Goal: Task Accomplishment & Management: Use online tool/utility

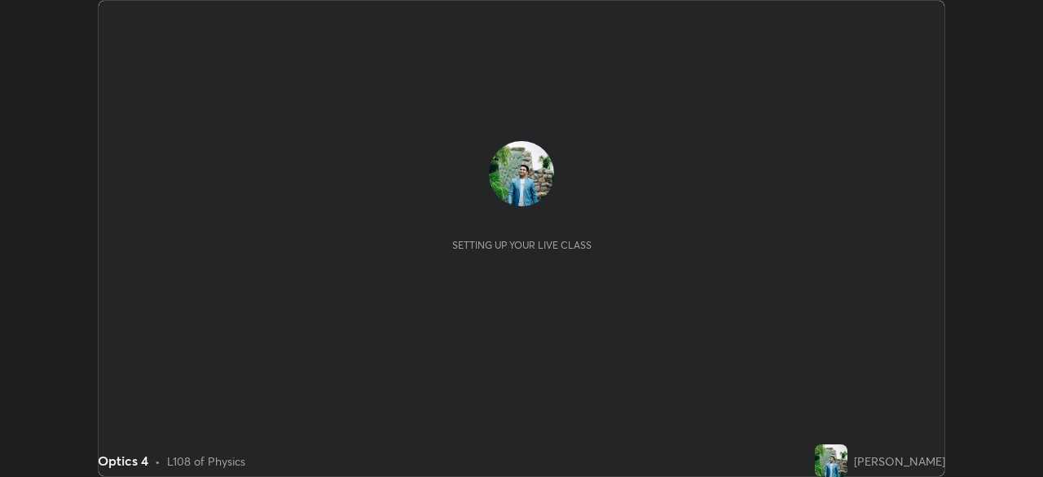
scroll to position [477, 1043]
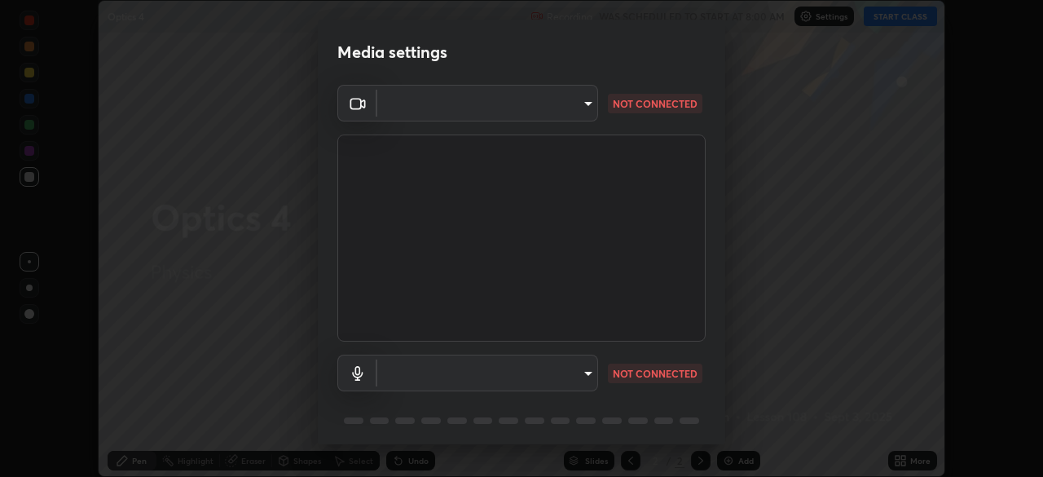
type input "26ea4645ce1167a88714ccf2a1c7b245e82c900ba769eb6e2bf526cec6792837"
type input "default"
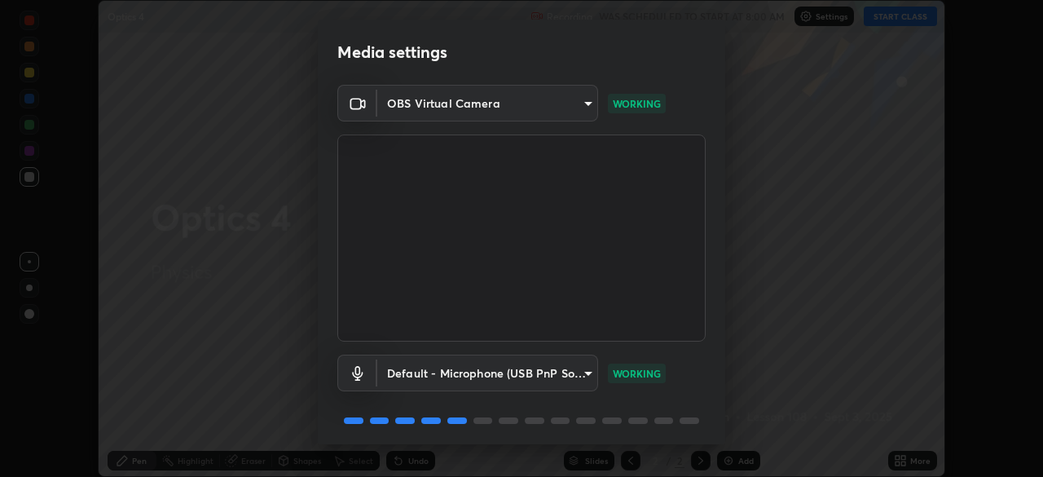
scroll to position [58, 0]
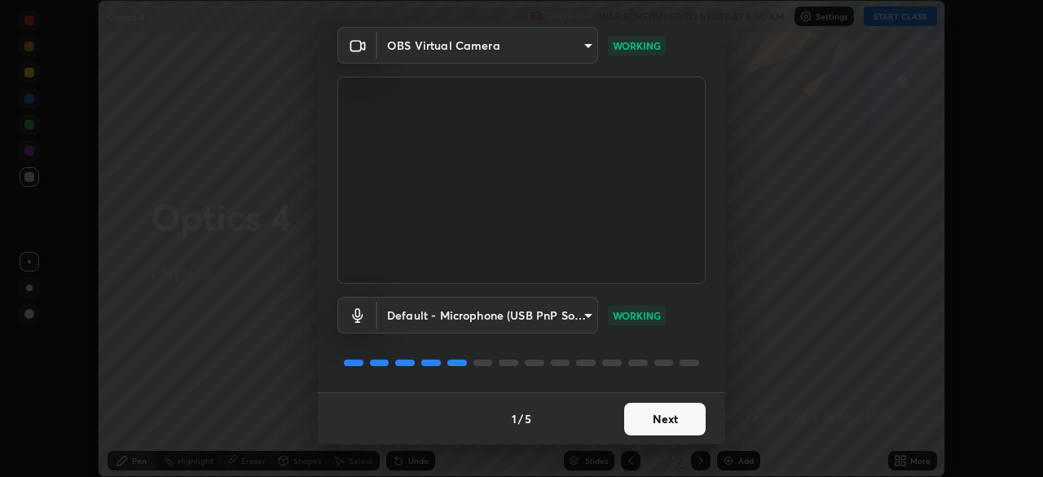
click at [645, 421] on button "Next" at bounding box center [664, 419] width 81 height 33
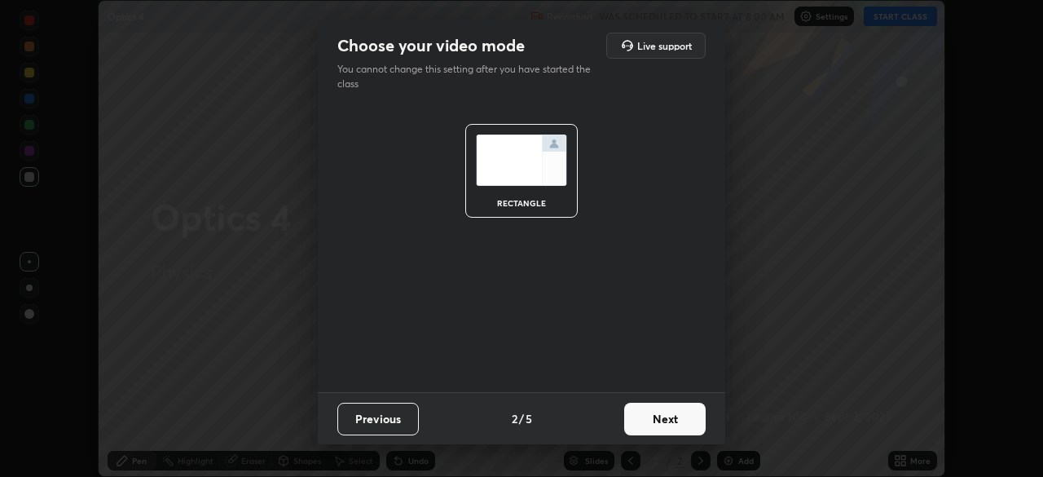
scroll to position [0, 0]
click at [645, 421] on button "Next" at bounding box center [664, 419] width 81 height 33
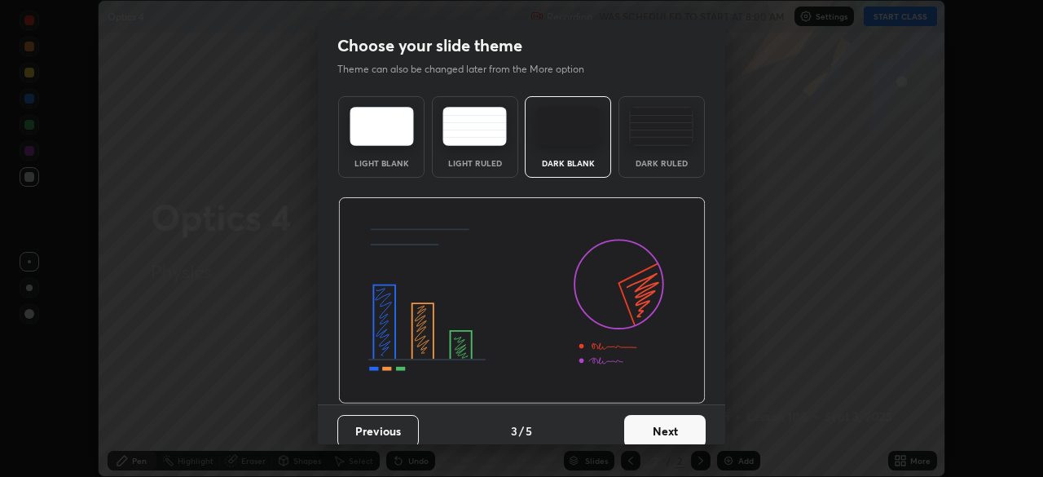
click at [645, 420] on button "Next" at bounding box center [664, 431] width 81 height 33
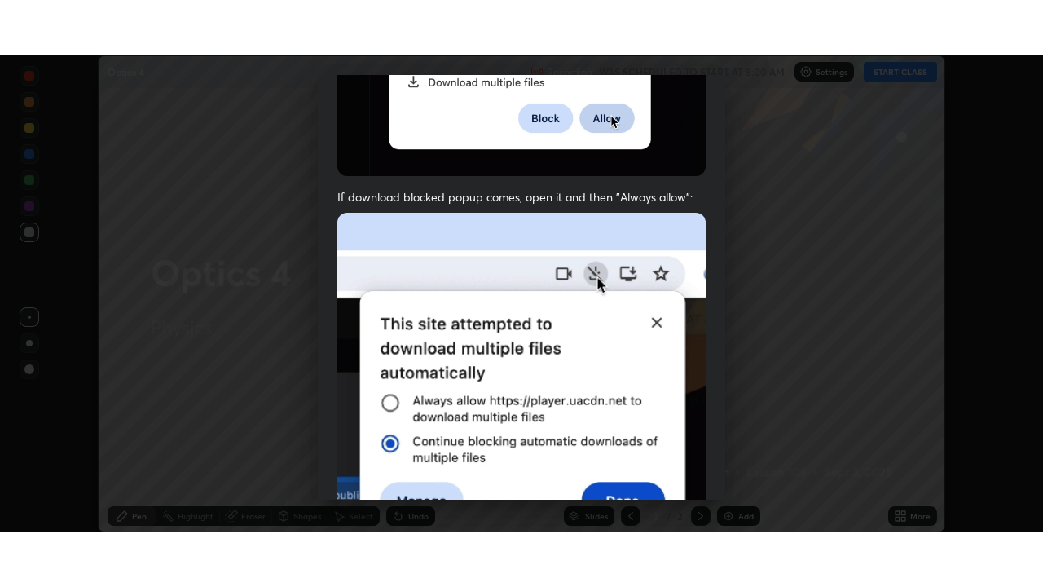
scroll to position [390, 0]
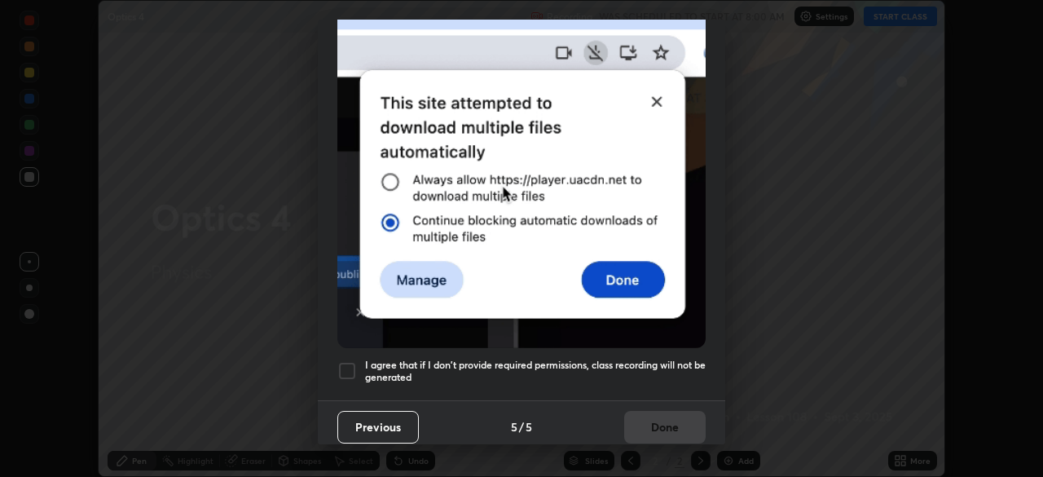
click at [345, 361] on div at bounding box center [347, 371] width 20 height 20
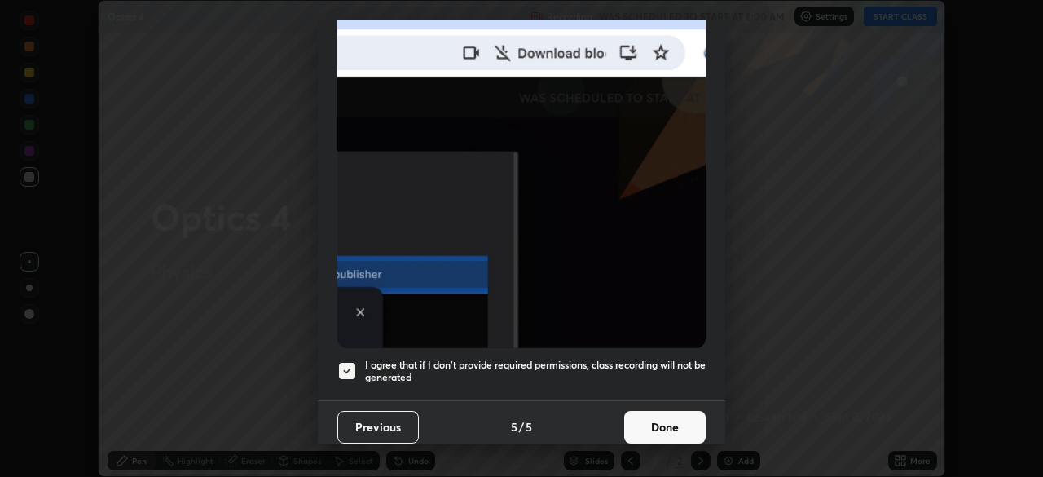
click at [650, 416] on button "Done" at bounding box center [664, 427] width 81 height 33
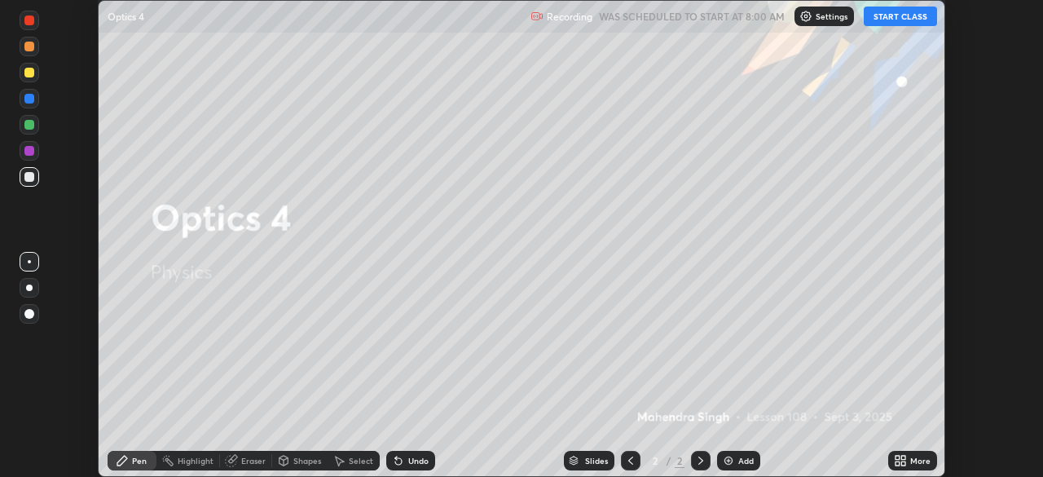
click at [912, 12] on button "START CLASS" at bounding box center [900, 17] width 73 height 20
click at [902, 462] on icon at bounding box center [903, 463] width 4 height 4
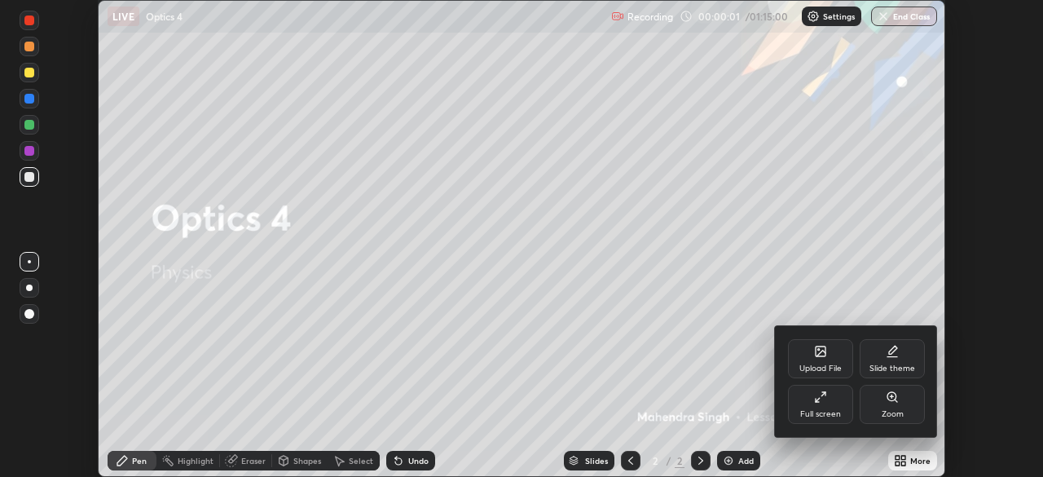
click at [816, 400] on icon at bounding box center [817, 399] width 3 height 3
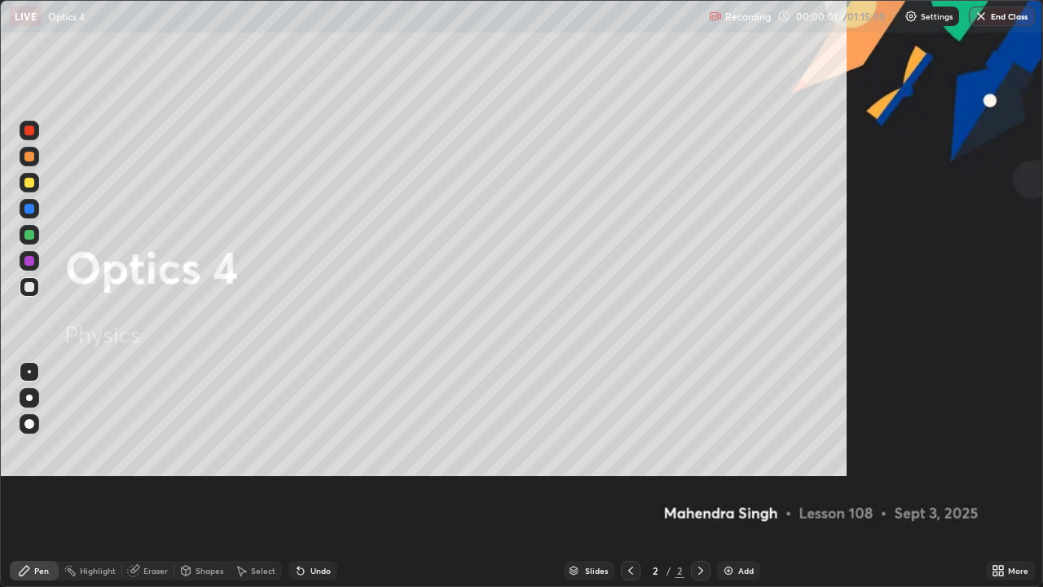
scroll to position [587, 1043]
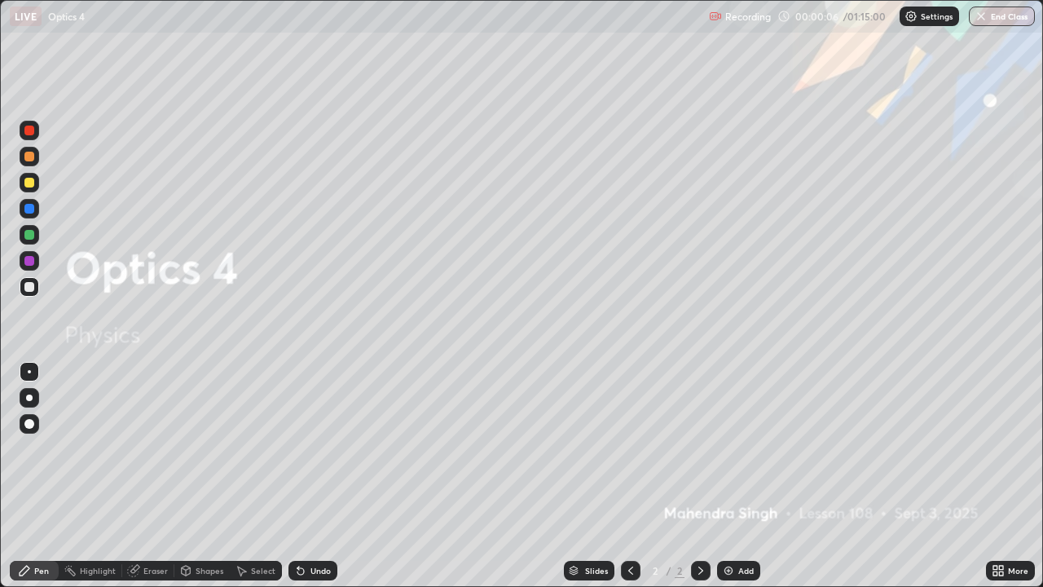
click at [748, 476] on div "Add" at bounding box center [738, 571] width 43 height 20
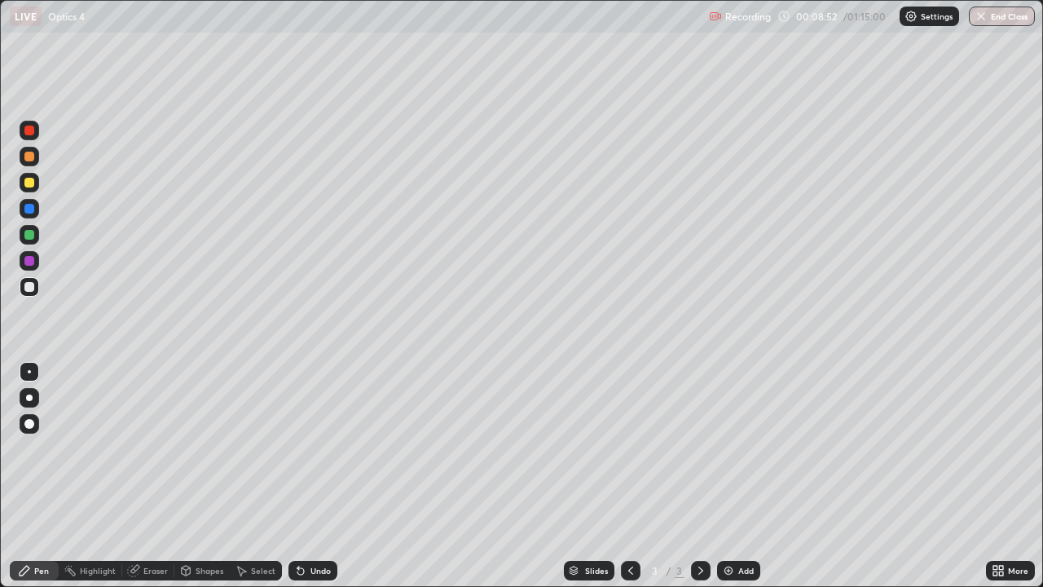
click at [196, 476] on div "Shapes" at bounding box center [210, 570] width 28 height 8
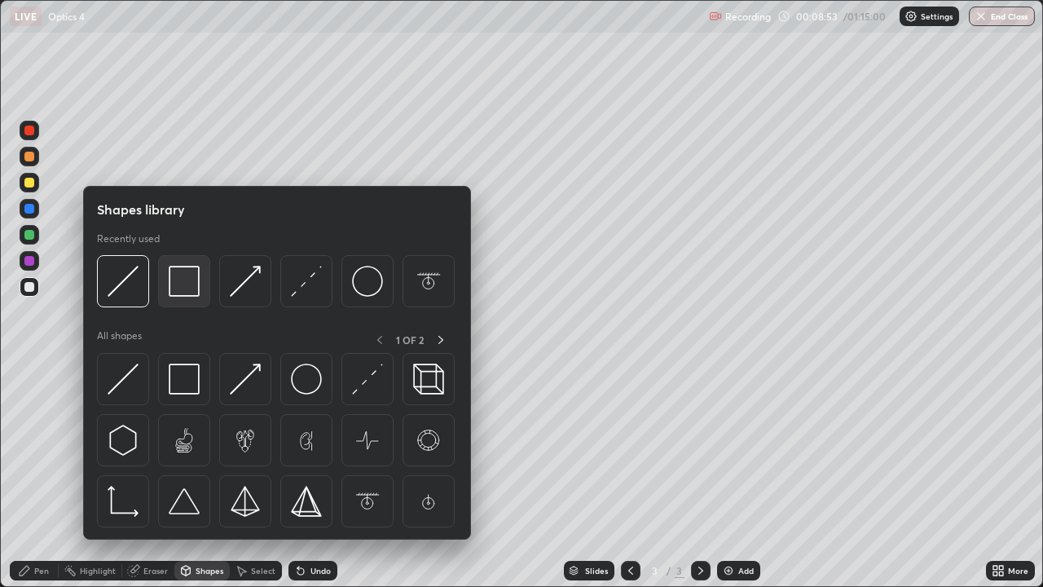
click at [186, 287] on img at bounding box center [184, 281] width 31 height 31
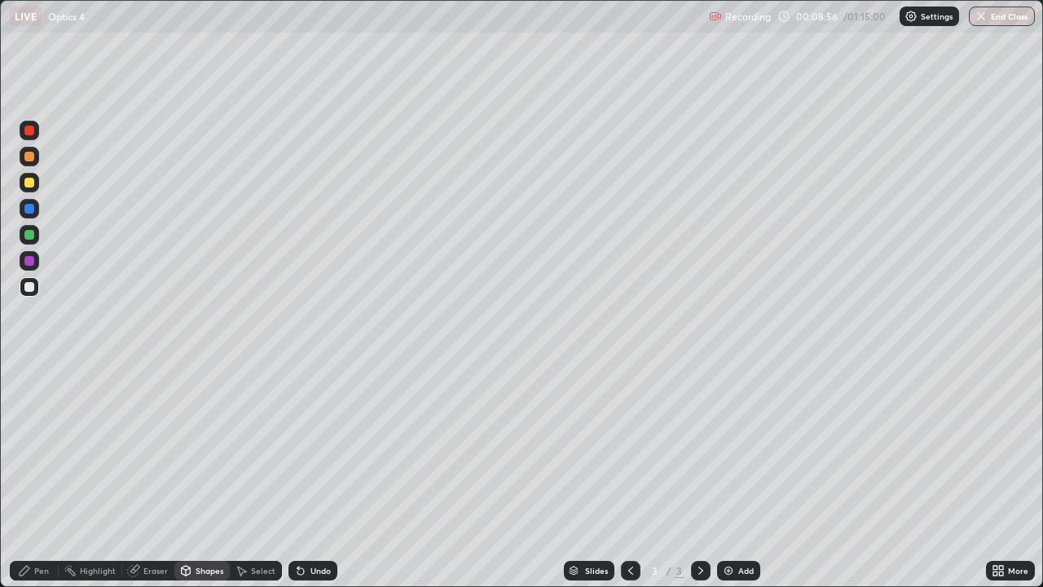
click at [43, 476] on div "Pen" at bounding box center [41, 570] width 15 height 8
click at [30, 293] on div at bounding box center [30, 287] width 20 height 20
click at [161, 476] on div "Eraser" at bounding box center [155, 570] width 24 height 8
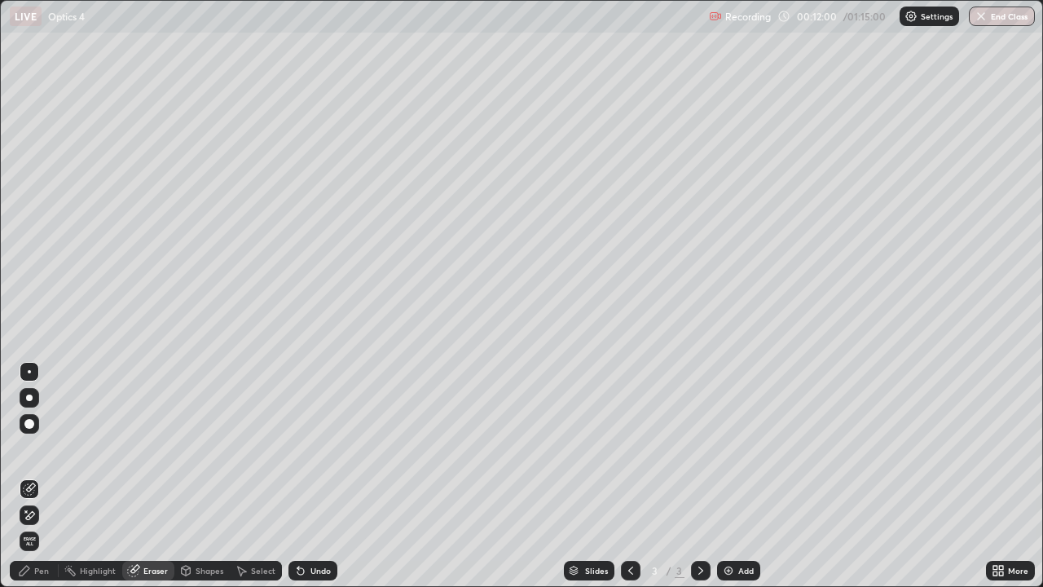
click at [50, 476] on div "Pen" at bounding box center [34, 571] width 49 height 20
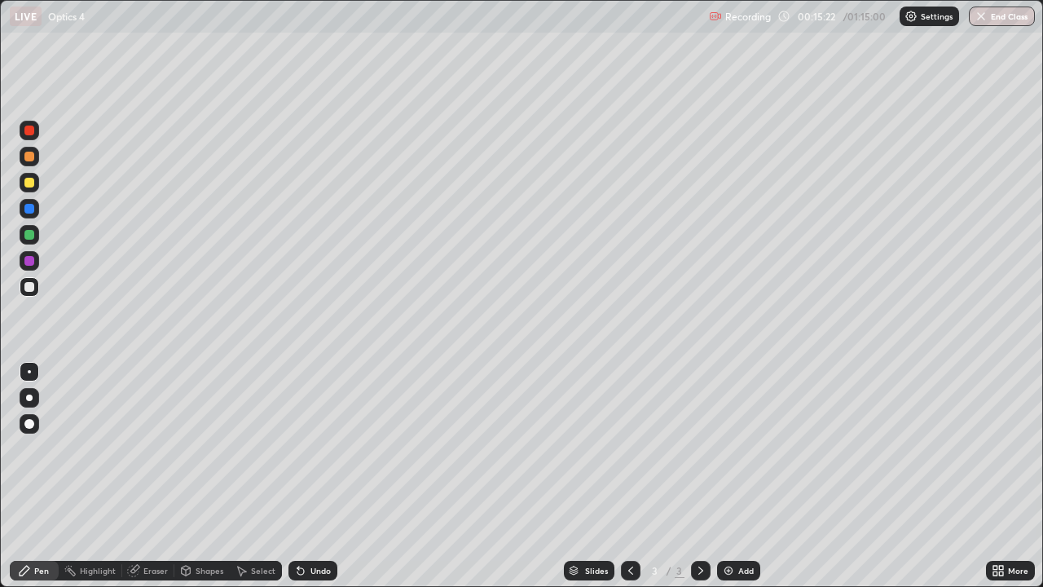
click at [147, 476] on div "Eraser" at bounding box center [155, 570] width 24 height 8
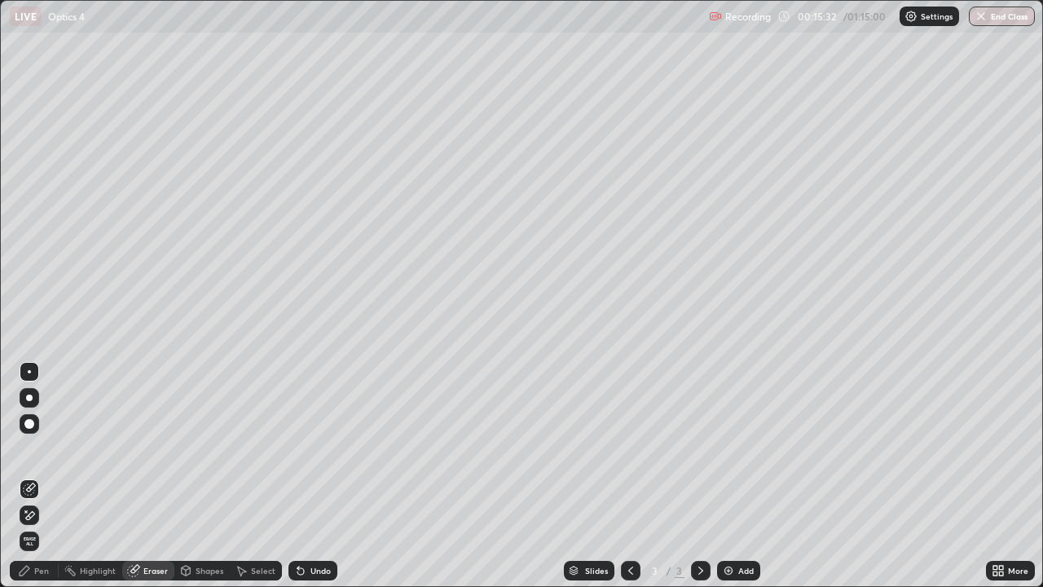
click at [52, 476] on div "Pen" at bounding box center [34, 571] width 49 height 20
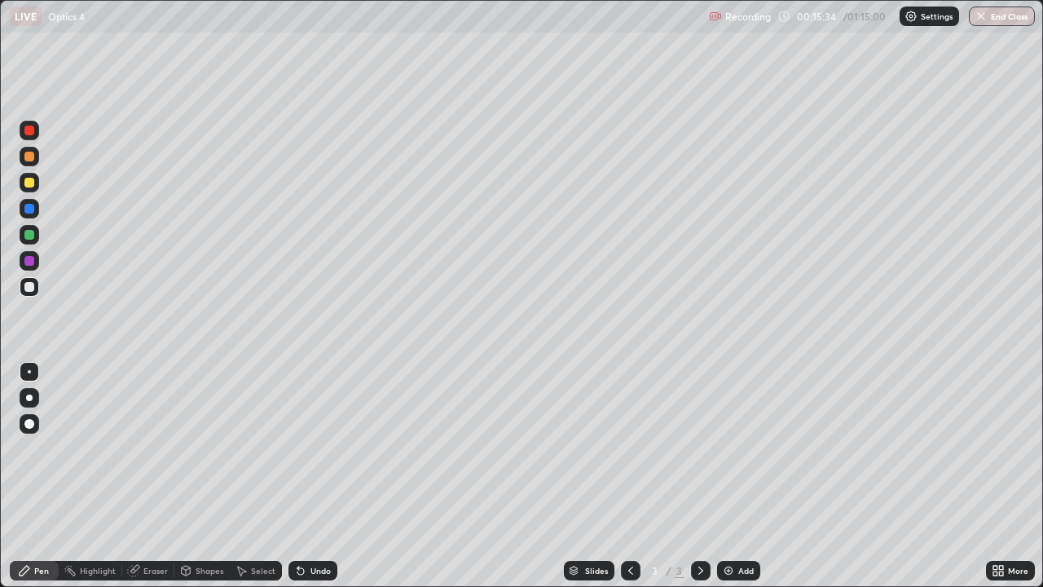
click at [746, 476] on div "Add" at bounding box center [738, 571] width 43 height 20
click at [251, 476] on div "Select" at bounding box center [263, 570] width 24 height 8
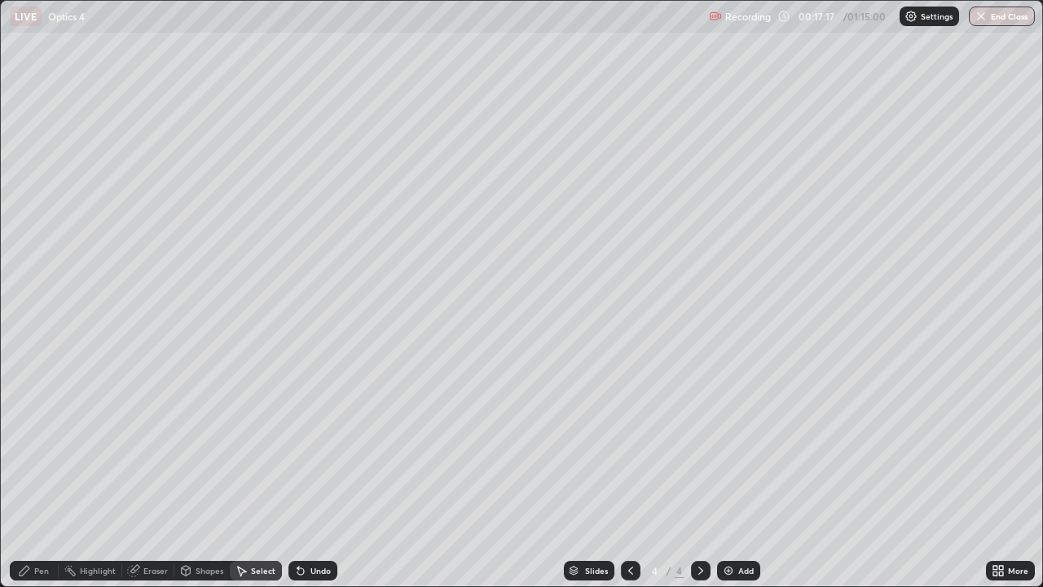
click at [95, 476] on div "Highlight" at bounding box center [98, 570] width 36 height 8
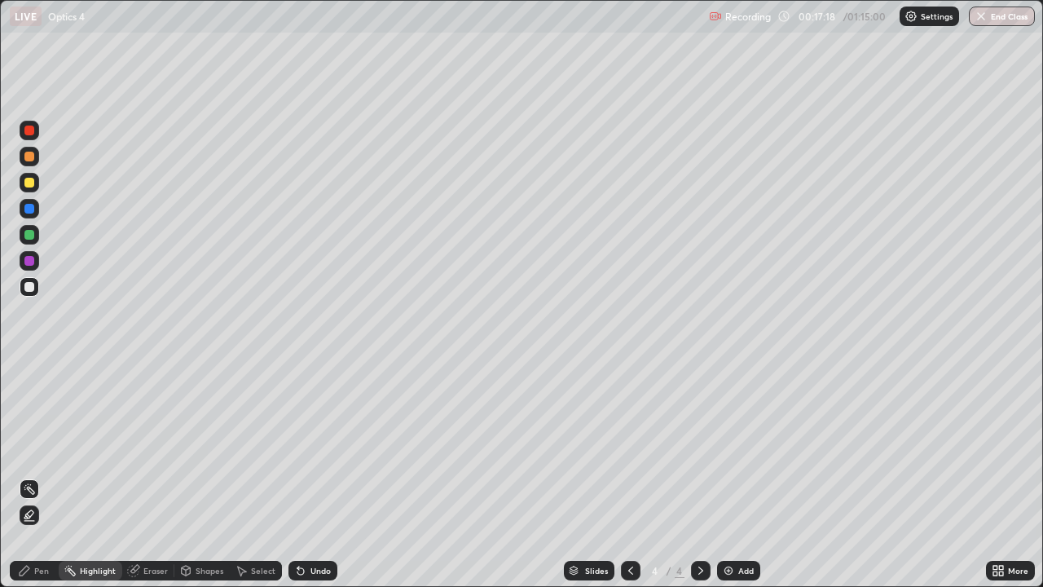
click at [152, 476] on div "Eraser" at bounding box center [155, 570] width 24 height 8
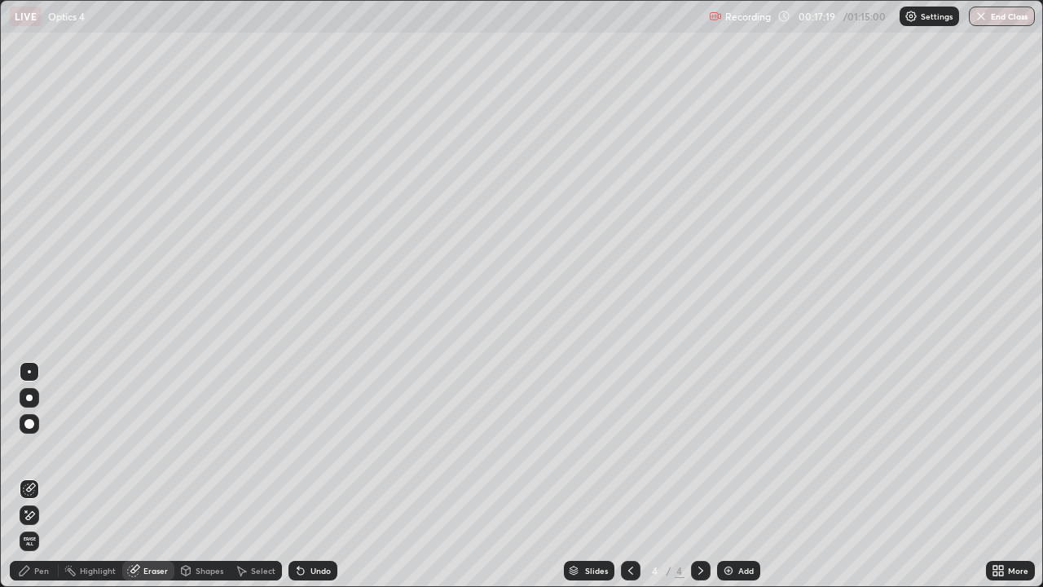
click at [34, 476] on div "Pen" at bounding box center [41, 570] width 15 height 8
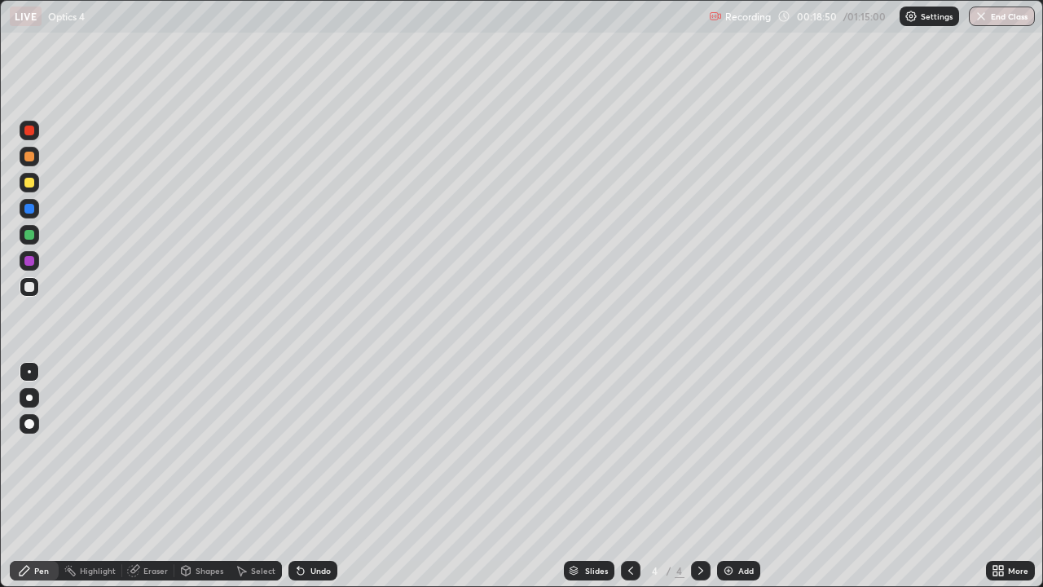
click at [878, 476] on div "Slides 4 / 4 Add" at bounding box center [661, 570] width 649 height 33
click at [744, 476] on div "Add" at bounding box center [745, 570] width 15 height 8
click at [208, 476] on div "Shapes" at bounding box center [210, 570] width 28 height 8
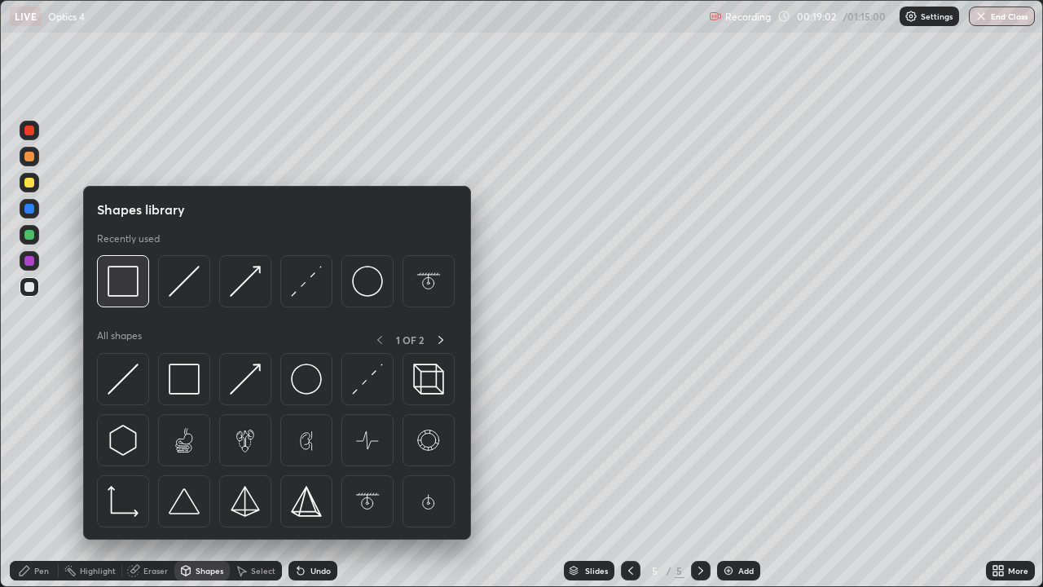
click at [124, 288] on img at bounding box center [123, 281] width 31 height 31
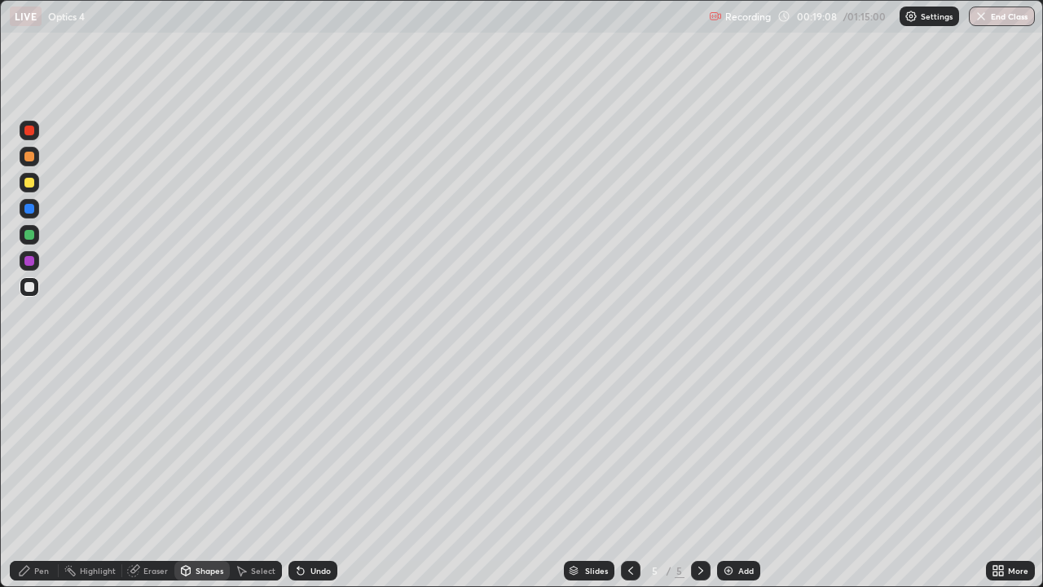
click at [200, 476] on div "Shapes" at bounding box center [210, 570] width 28 height 8
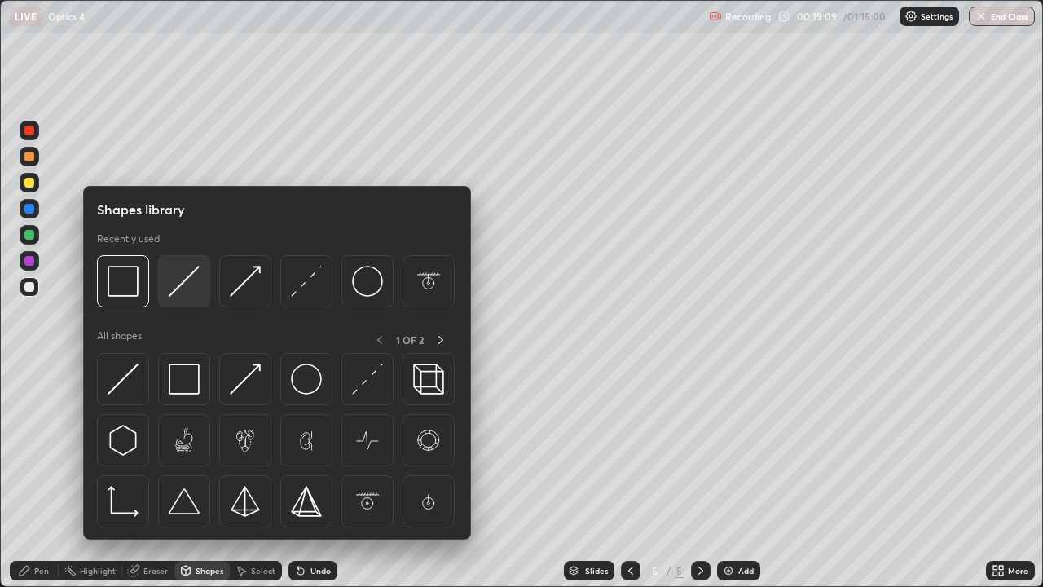
click at [184, 285] on img at bounding box center [184, 281] width 31 height 31
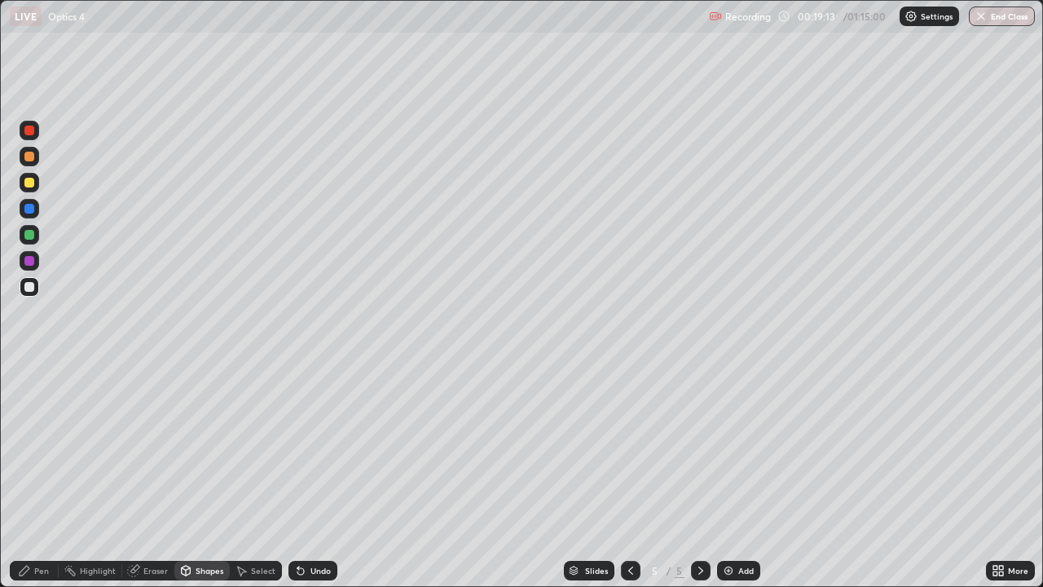
click at [36, 476] on div "Pen" at bounding box center [34, 571] width 49 height 20
click at [28, 235] on div at bounding box center [29, 235] width 10 height 10
click at [30, 288] on div at bounding box center [29, 287] width 10 height 10
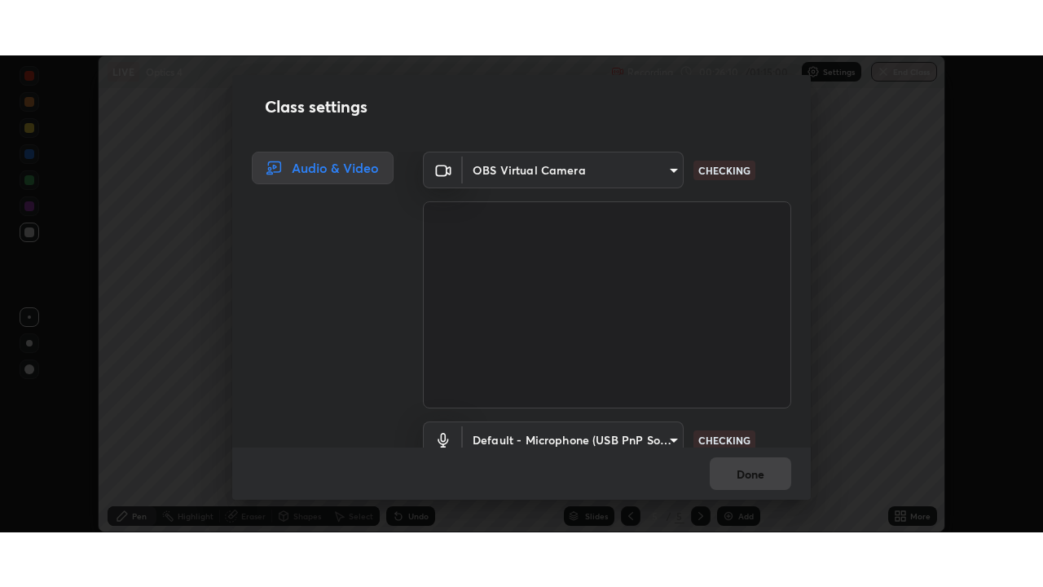
scroll to position [74, 0]
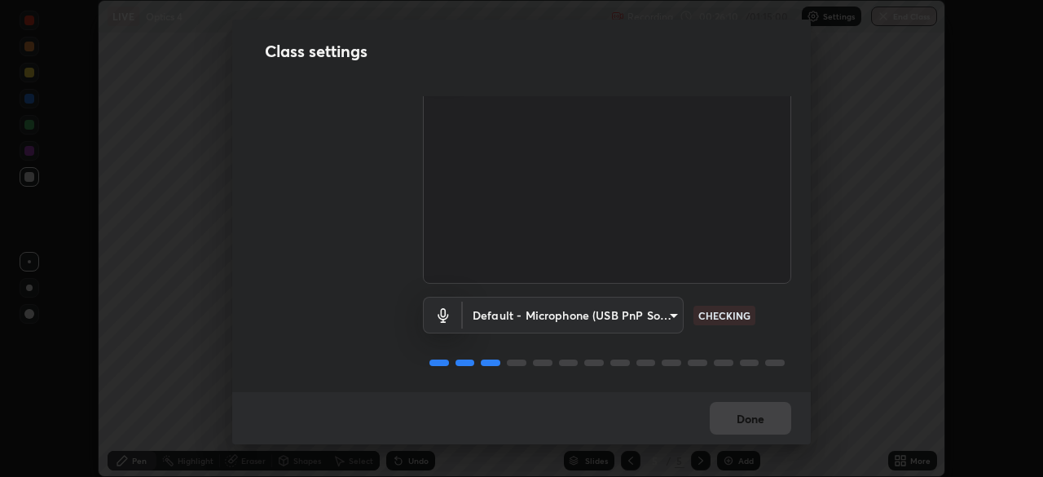
click at [761, 428] on div "Done" at bounding box center [521, 418] width 579 height 52
click at [754, 421] on div "Done" at bounding box center [521, 418] width 579 height 52
click at [748, 417] on div "Done" at bounding box center [521, 418] width 579 height 52
click at [741, 416] on div "Done" at bounding box center [521, 418] width 579 height 52
click at [740, 415] on div "Done" at bounding box center [521, 418] width 579 height 52
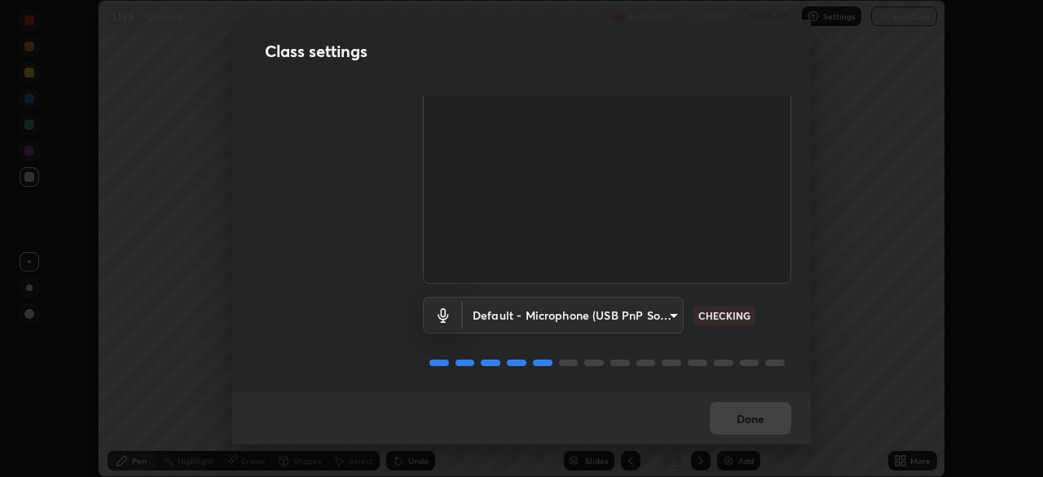
click at [742, 415] on div "Done" at bounding box center [521, 418] width 579 height 52
click at [746, 418] on div "Done" at bounding box center [521, 418] width 579 height 52
click at [750, 421] on div "Done" at bounding box center [521, 418] width 579 height 52
click at [750, 420] on div "Done" at bounding box center [521, 418] width 579 height 52
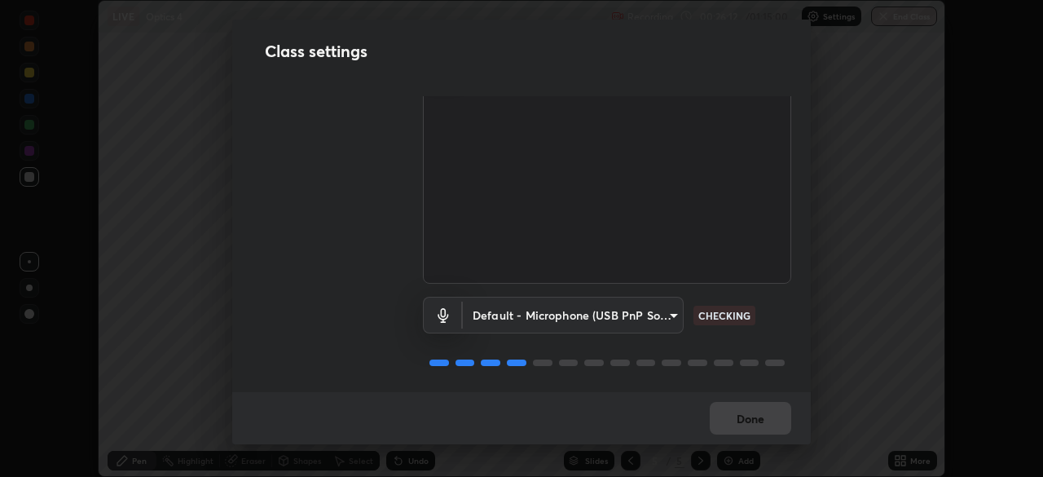
click at [750, 421] on div "Done" at bounding box center [521, 418] width 579 height 52
click at [750, 425] on div "Done" at bounding box center [521, 418] width 579 height 52
click at [748, 425] on div "Done" at bounding box center [521, 418] width 579 height 52
click at [746, 423] on div "Done" at bounding box center [521, 418] width 579 height 52
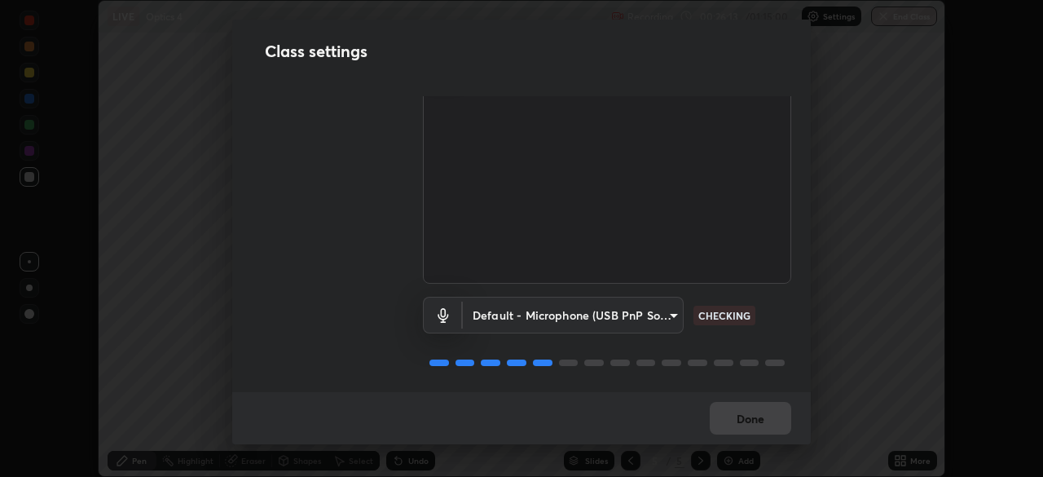
click at [746, 422] on div "Done" at bounding box center [521, 418] width 579 height 52
click at [746, 421] on button "Done" at bounding box center [750, 418] width 81 height 33
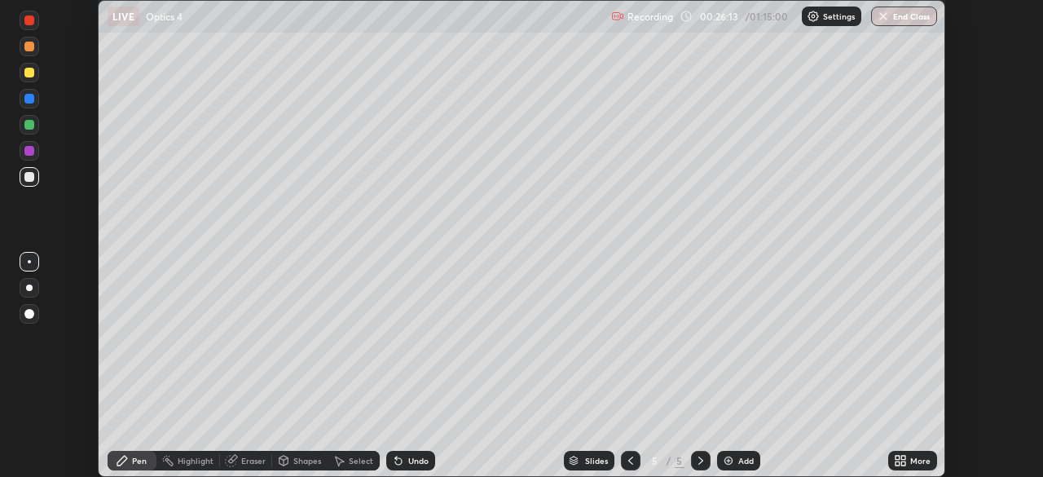
click at [748, 420] on button "Done" at bounding box center [750, 418] width 81 height 33
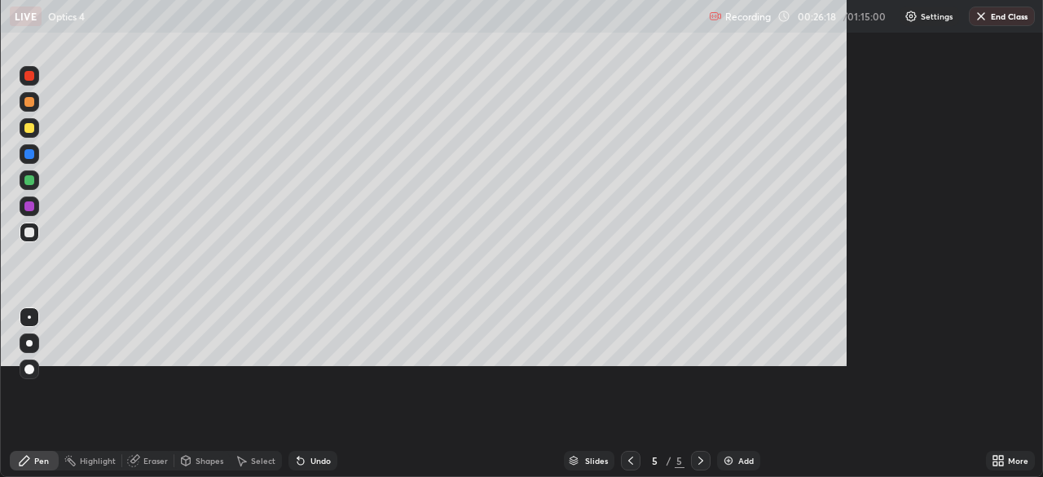
scroll to position [587, 1043]
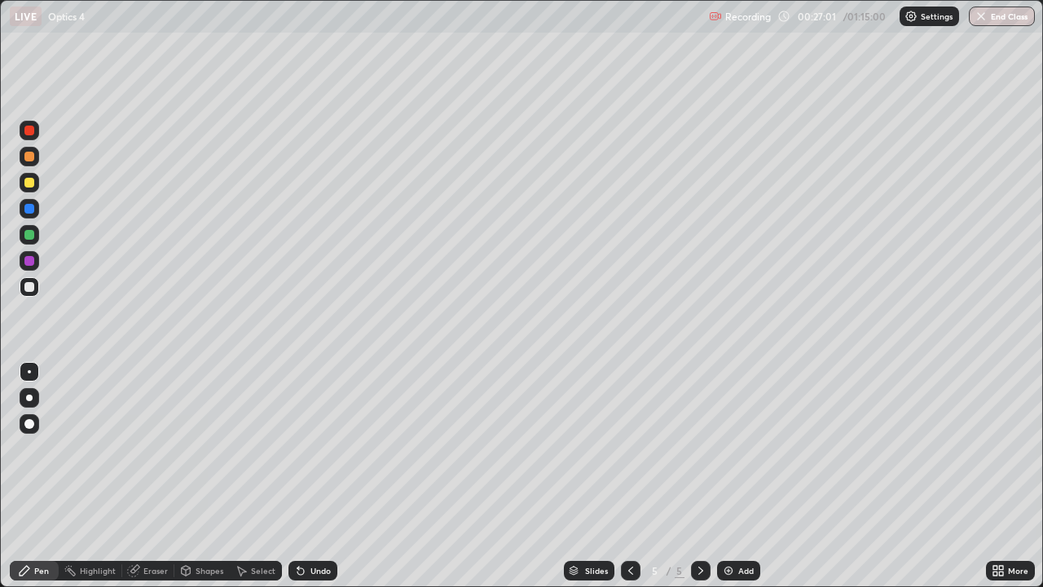
click at [33, 262] on div at bounding box center [29, 261] width 10 height 10
click at [33, 285] on div at bounding box center [29, 287] width 10 height 10
click at [735, 476] on div "Add" at bounding box center [738, 571] width 43 height 20
click at [30, 288] on div at bounding box center [29, 287] width 10 height 10
click at [629, 476] on icon at bounding box center [630, 570] width 13 height 13
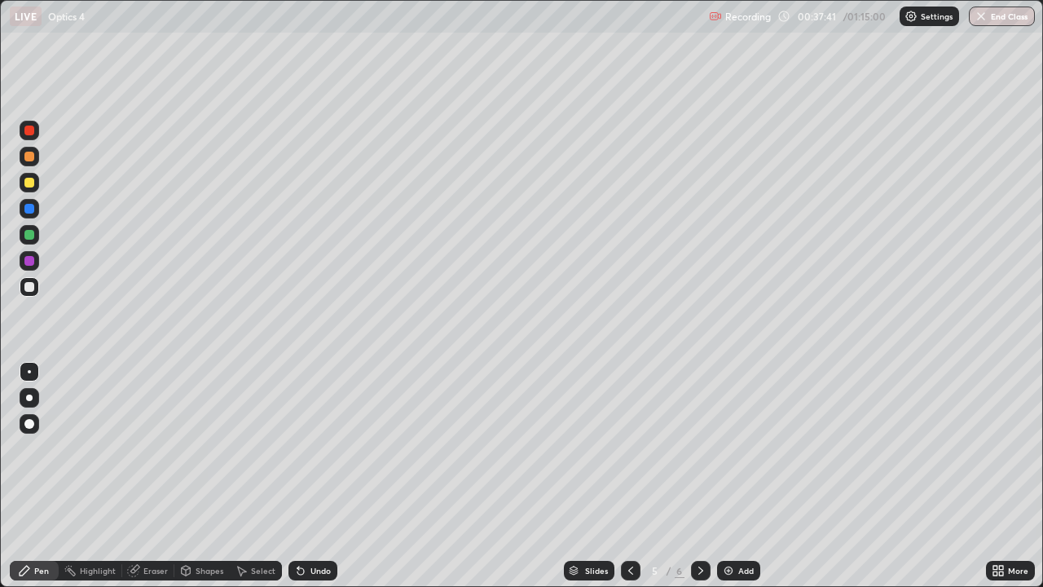
click at [701, 476] on icon at bounding box center [700, 570] width 13 height 13
click at [307, 476] on div "Undo" at bounding box center [312, 571] width 49 height 20
click at [315, 476] on div "Undo" at bounding box center [320, 570] width 20 height 8
click at [630, 476] on icon at bounding box center [630, 570] width 5 height 8
click at [725, 476] on img at bounding box center [728, 570] width 13 height 13
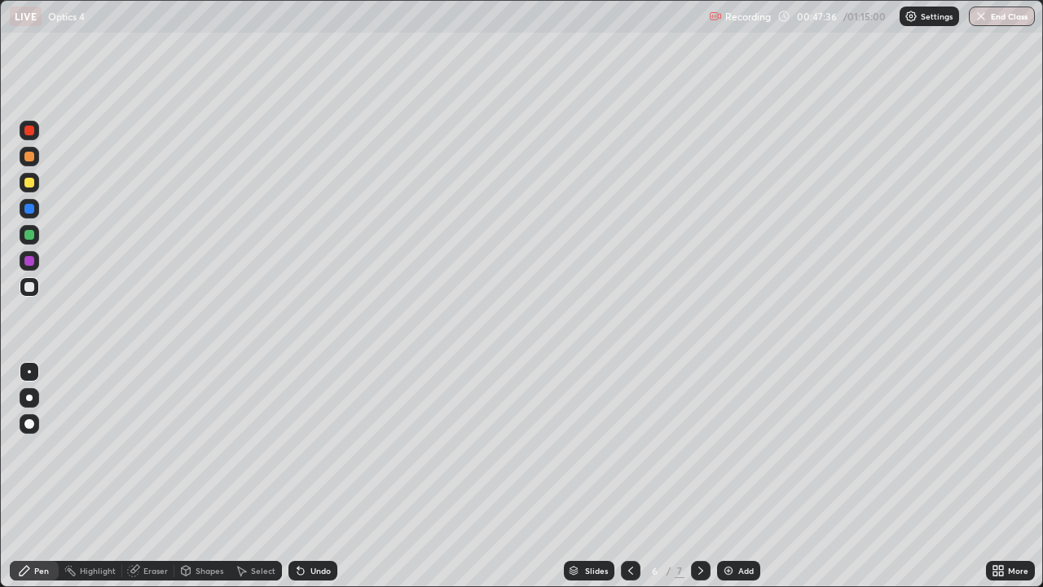
click at [29, 476] on icon at bounding box center [24, 570] width 13 height 13
click at [29, 288] on div at bounding box center [29, 287] width 10 height 10
click at [207, 476] on div "Shapes" at bounding box center [201, 571] width 55 height 20
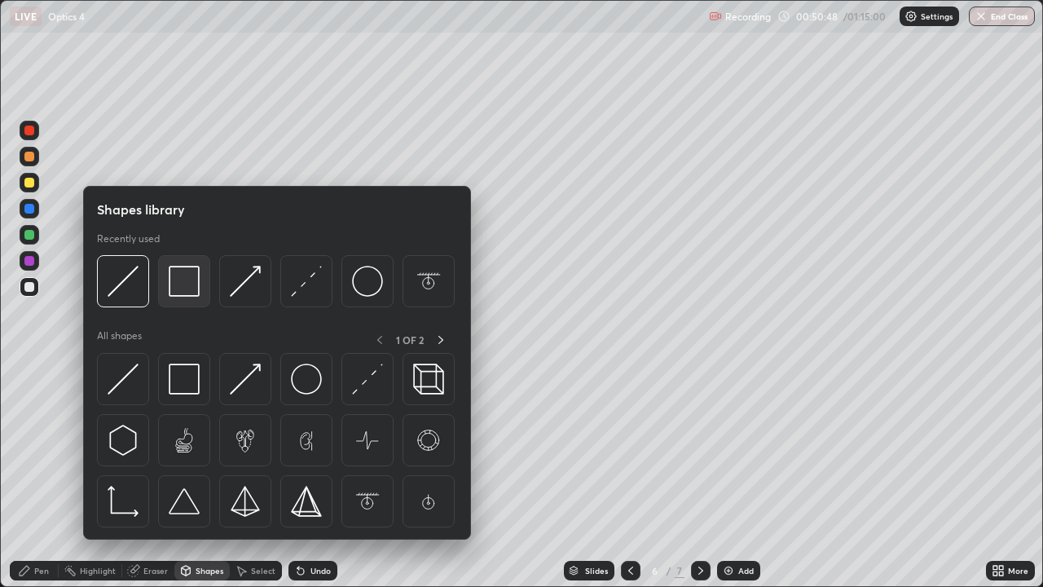
click at [179, 284] on img at bounding box center [184, 281] width 31 height 31
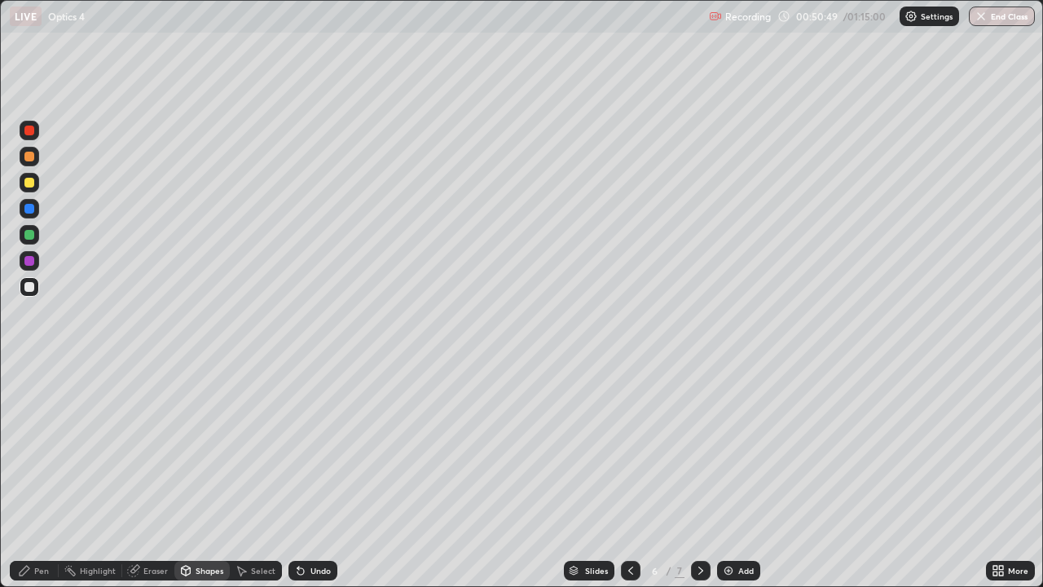
click at [29, 293] on div at bounding box center [30, 287] width 20 height 20
click at [30, 183] on div at bounding box center [29, 183] width 10 height 10
click at [34, 476] on div "Pen" at bounding box center [34, 571] width 49 height 20
click at [29, 288] on div at bounding box center [29, 287] width 10 height 10
click at [207, 476] on div "Shapes" at bounding box center [210, 570] width 28 height 8
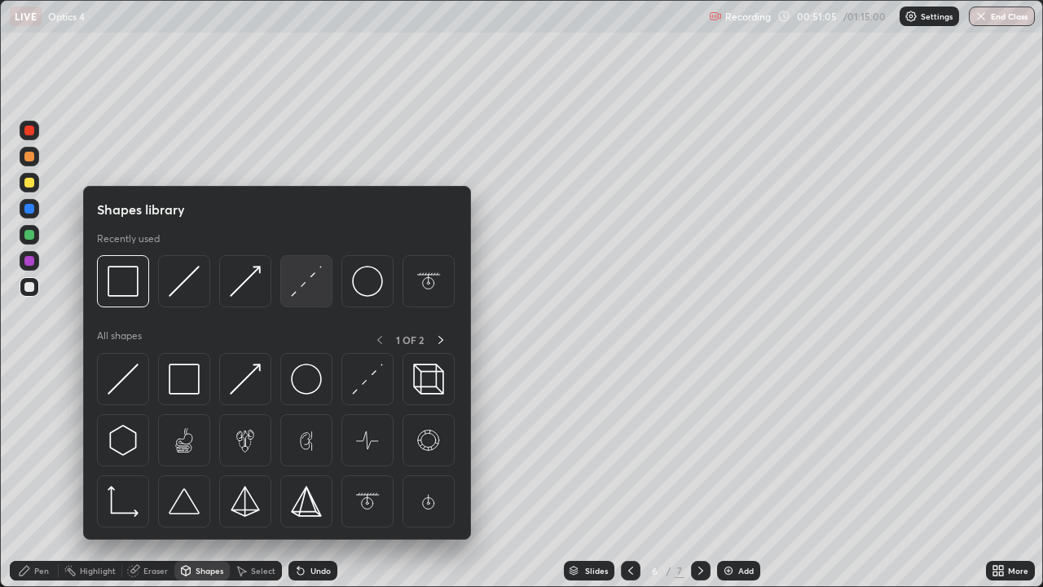
click at [306, 283] on img at bounding box center [306, 281] width 31 height 31
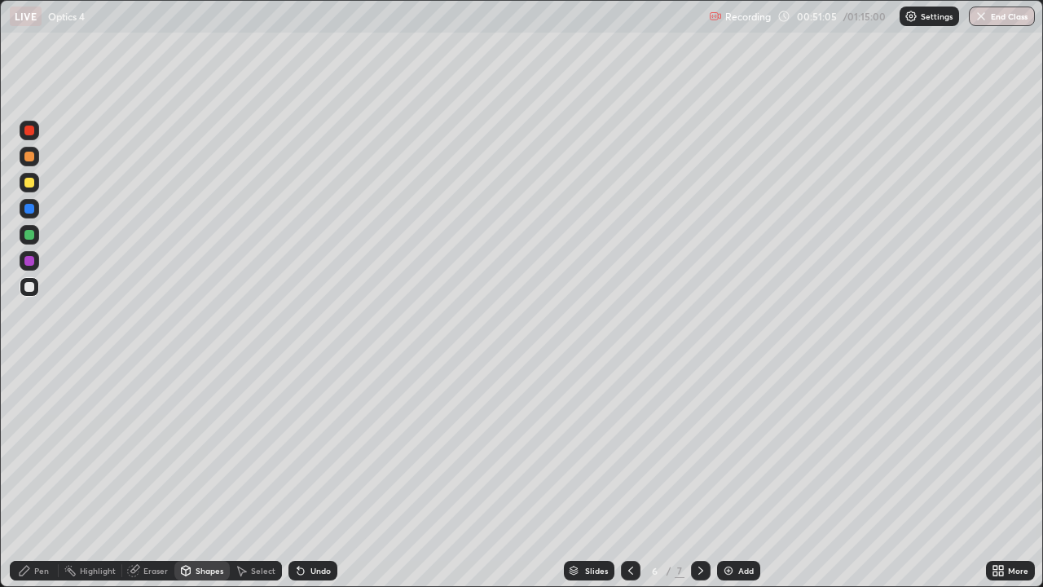
click at [32, 283] on div at bounding box center [29, 287] width 10 height 10
click at [29, 476] on icon at bounding box center [24, 570] width 13 height 13
click at [187, 476] on icon at bounding box center [186, 570] width 9 height 10
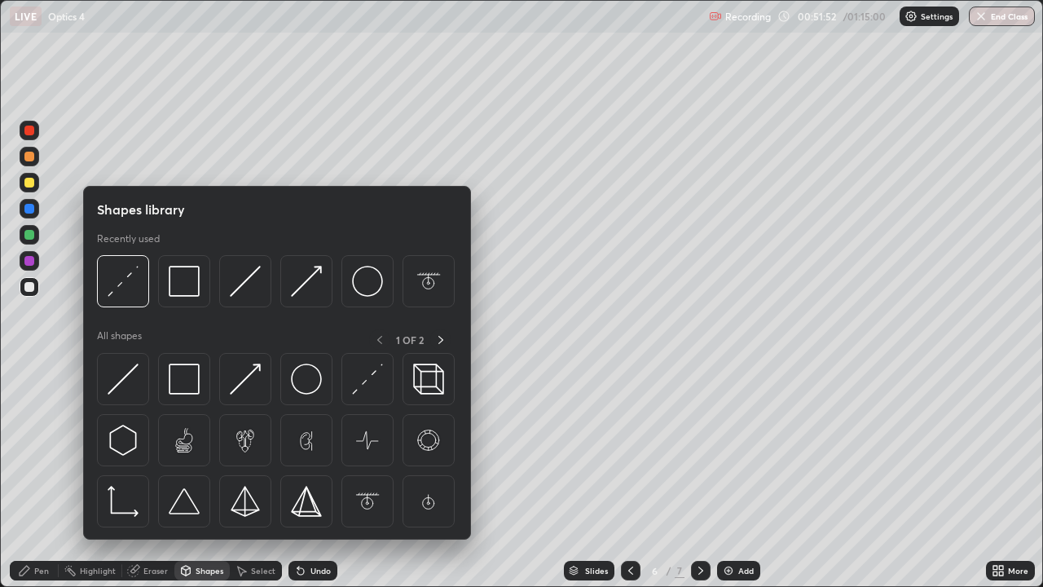
click at [29, 476] on icon at bounding box center [24, 570] width 13 height 13
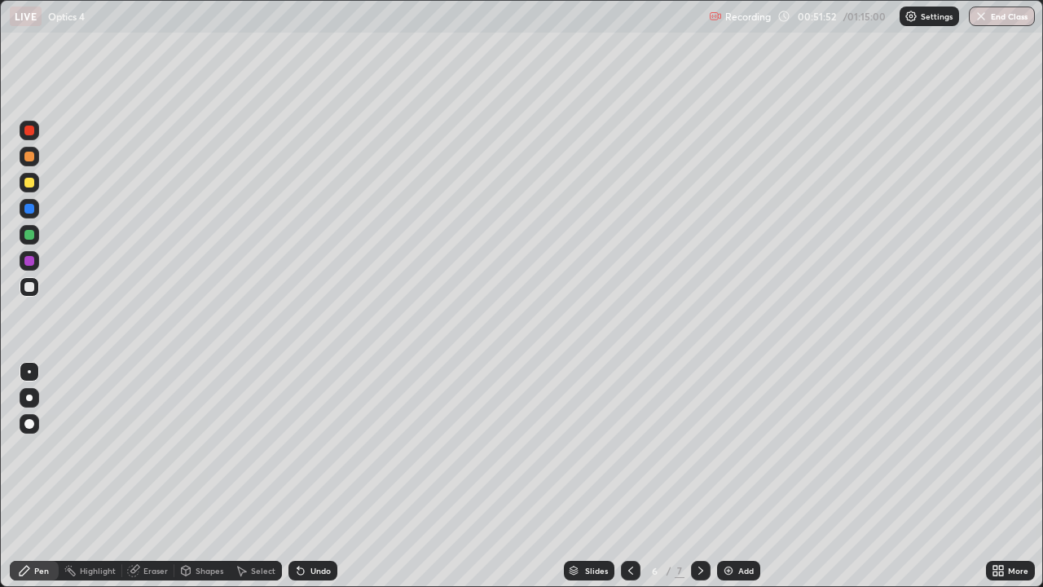
click at [31, 233] on div at bounding box center [29, 235] width 10 height 10
click at [249, 476] on div "Select" at bounding box center [256, 571] width 52 height 20
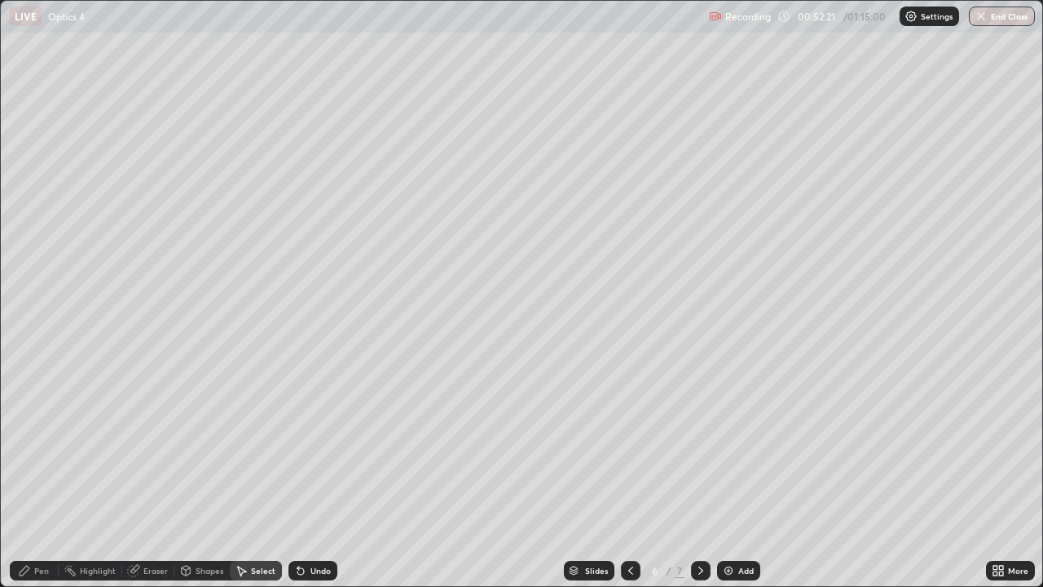
click at [388, 226] on div "0 ° Undo Copy Duplicate Duplicate to new slide Delete" at bounding box center [521, 293] width 1041 height 585
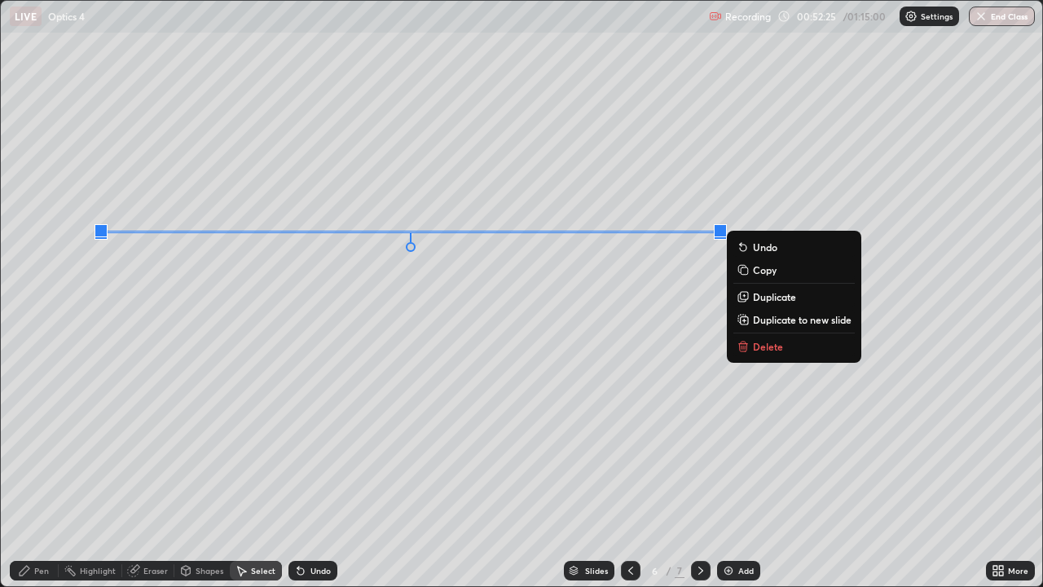
click at [457, 410] on div "0 ° Undo Copy Duplicate Duplicate to new slide Delete" at bounding box center [521, 293] width 1041 height 585
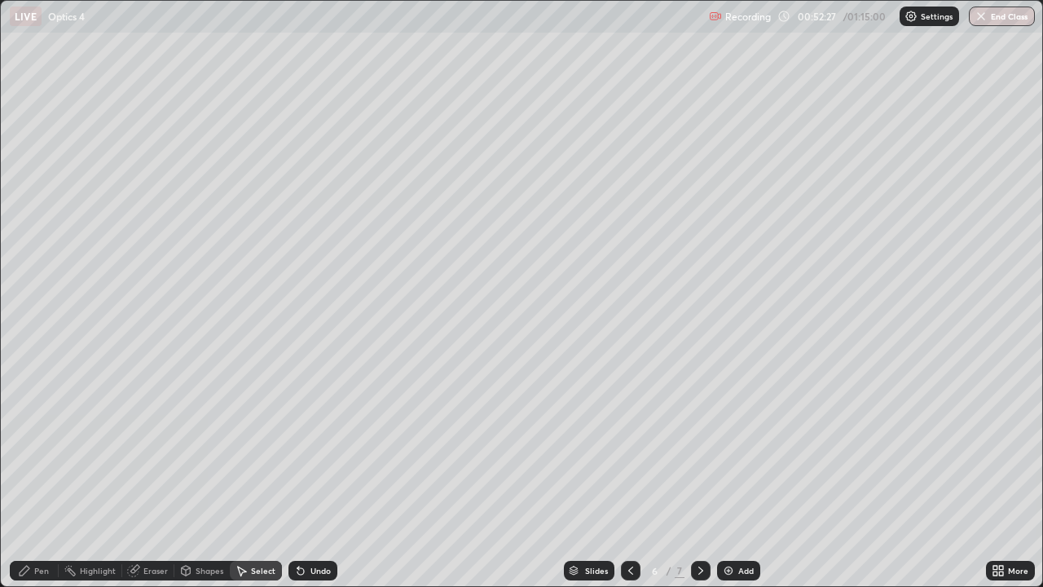
click at [36, 476] on div "Pen" at bounding box center [41, 570] width 15 height 8
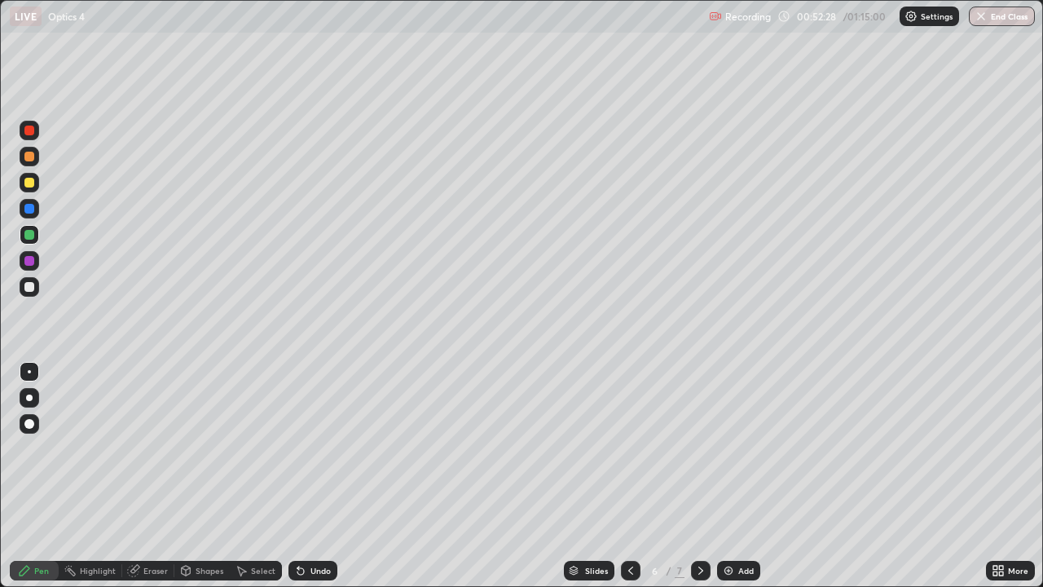
click at [31, 182] on div at bounding box center [29, 183] width 10 height 10
click at [200, 476] on div "Shapes" at bounding box center [210, 570] width 28 height 8
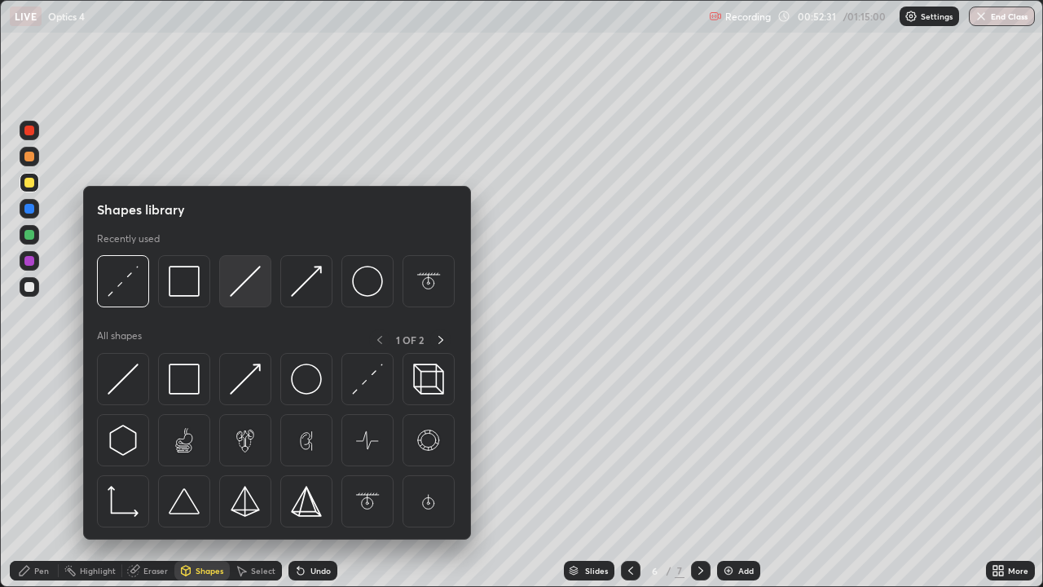
click at [247, 285] on img at bounding box center [245, 281] width 31 height 31
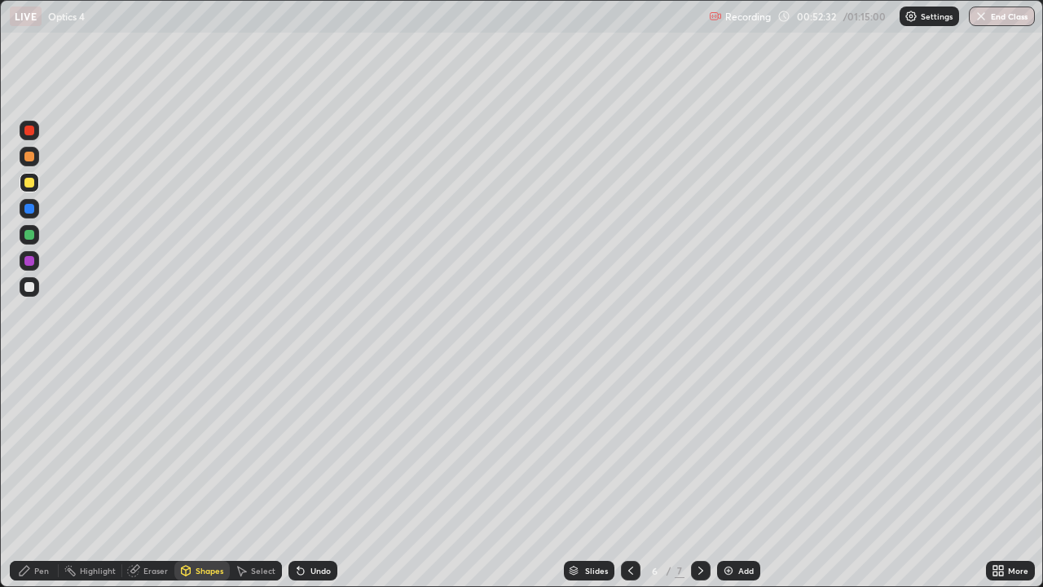
click at [29, 262] on div at bounding box center [29, 261] width 10 height 10
click at [29, 183] on div at bounding box center [29, 183] width 10 height 10
click at [42, 476] on div "Pen" at bounding box center [41, 570] width 15 height 8
click at [196, 476] on div "Shapes" at bounding box center [201, 571] width 55 height 20
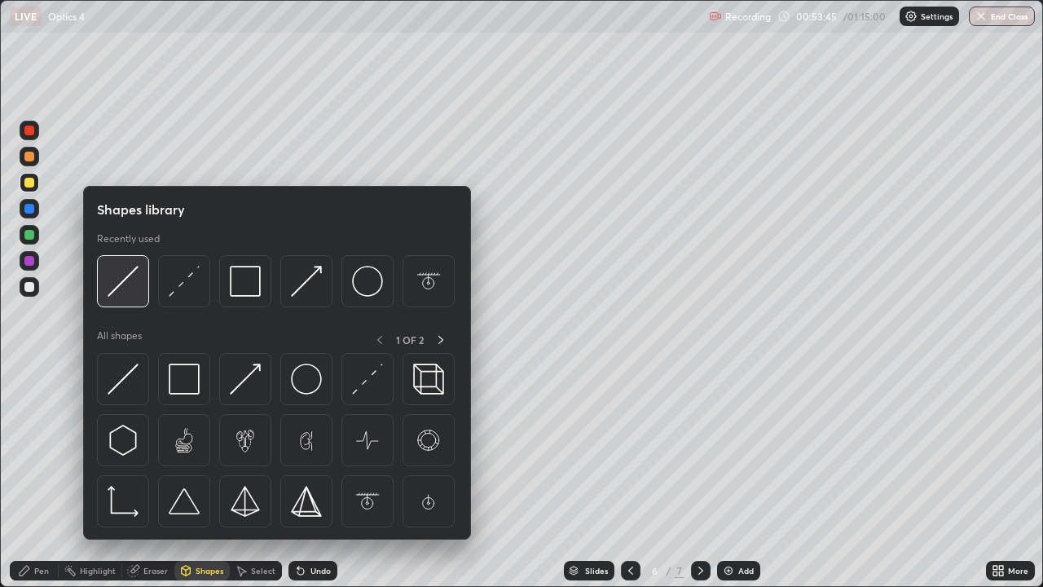
click at [117, 284] on img at bounding box center [123, 281] width 31 height 31
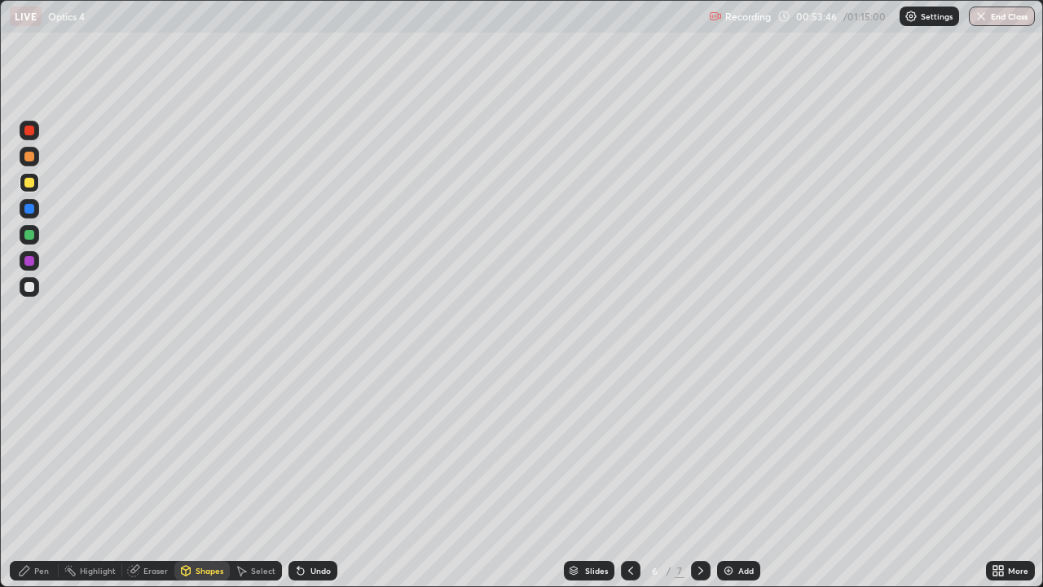
click at [30, 235] on div at bounding box center [29, 235] width 10 height 10
click at [31, 476] on div "Pen" at bounding box center [34, 571] width 49 height 20
click at [199, 476] on div "Shapes" at bounding box center [210, 570] width 28 height 8
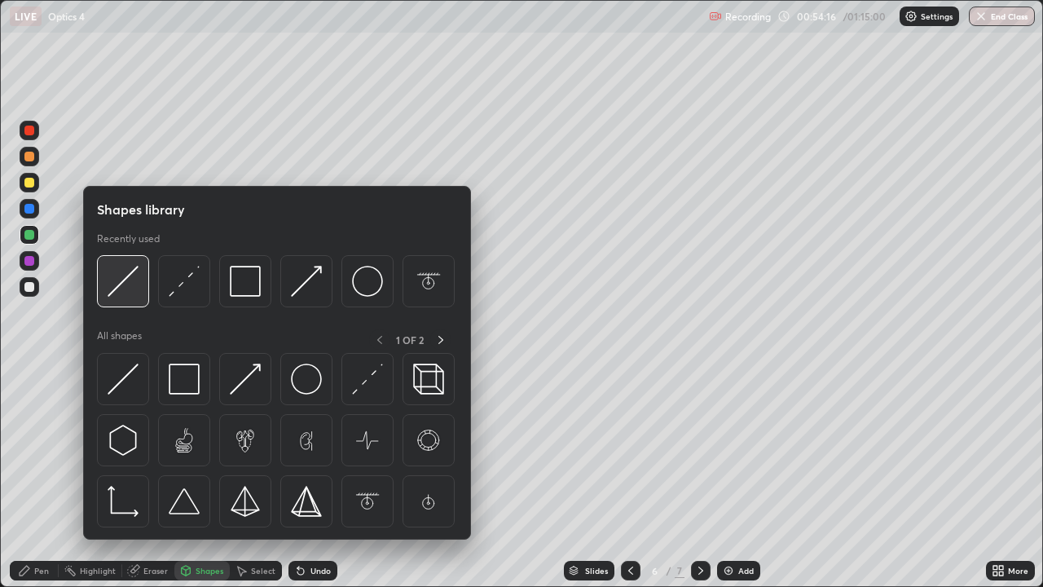
click at [124, 288] on img at bounding box center [123, 281] width 31 height 31
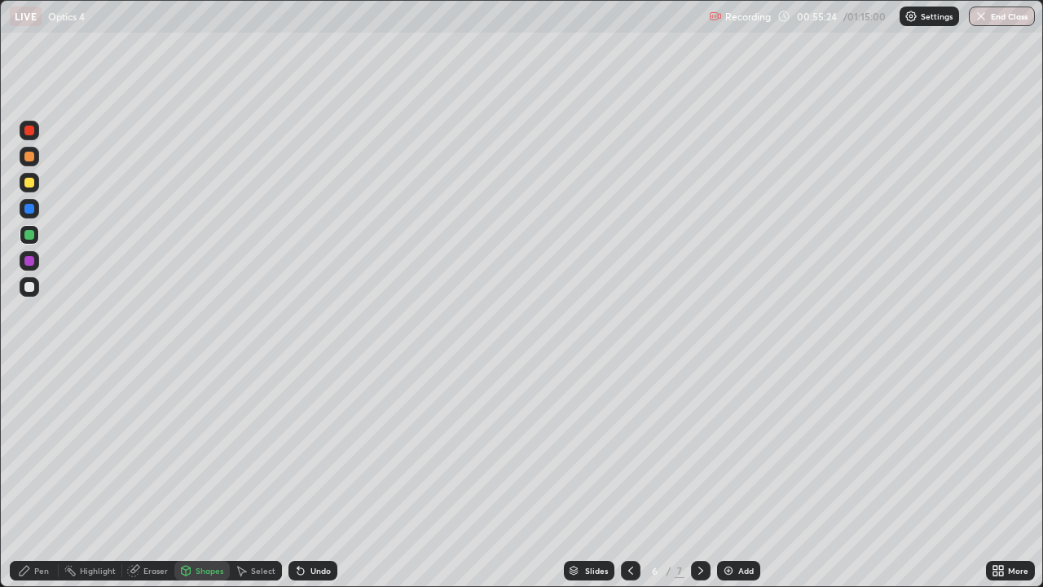
click at [697, 476] on icon at bounding box center [700, 570] width 13 height 13
click at [699, 476] on icon at bounding box center [700, 570] width 13 height 13
click at [739, 476] on div "Add" at bounding box center [745, 570] width 15 height 8
click at [198, 476] on div "Shapes" at bounding box center [210, 570] width 28 height 8
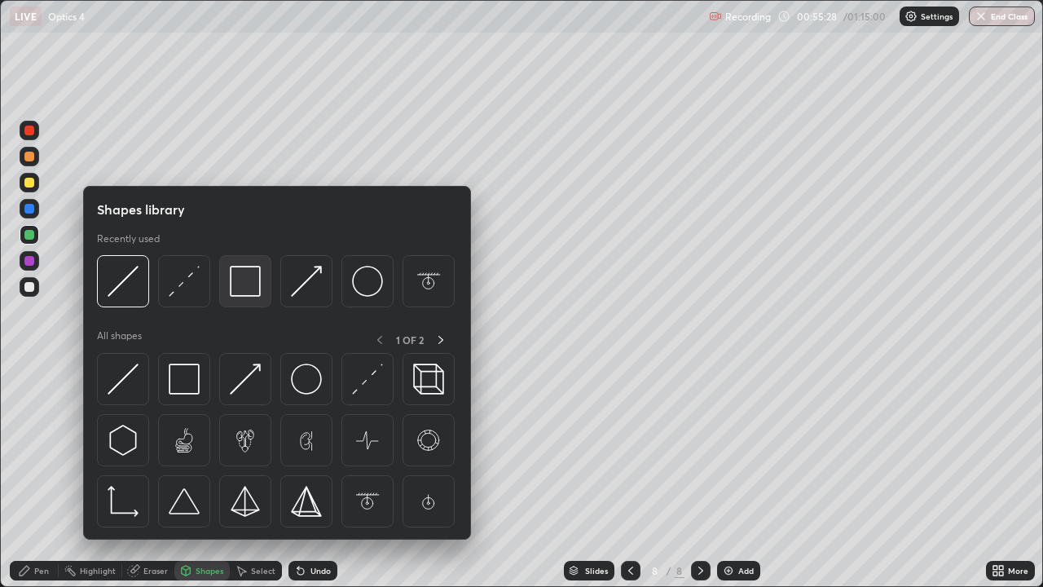
click at [245, 290] on img at bounding box center [245, 281] width 31 height 31
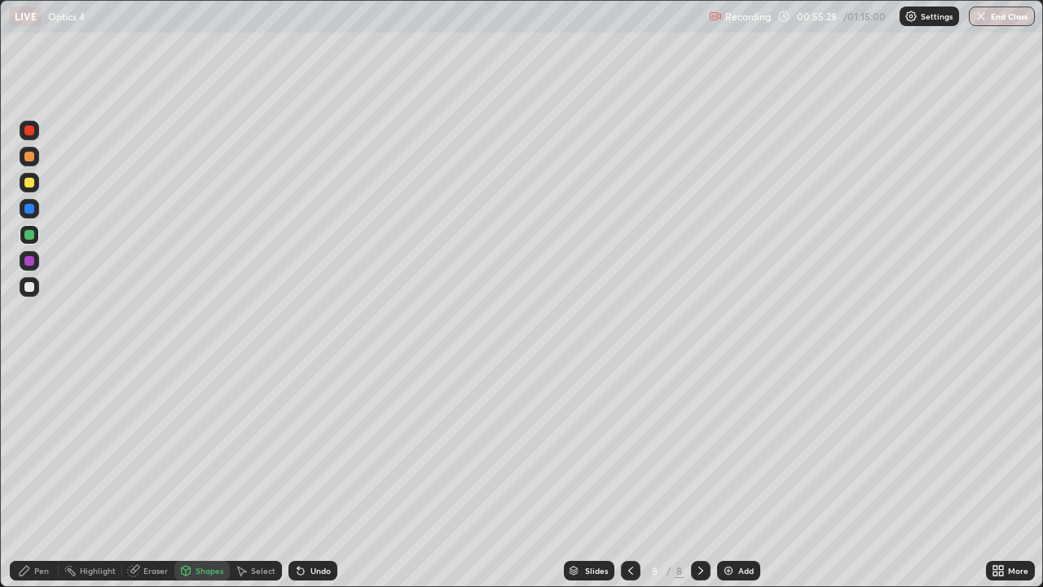
click at [33, 289] on div at bounding box center [29, 287] width 10 height 10
click at [210, 476] on div "Shapes" at bounding box center [210, 570] width 28 height 8
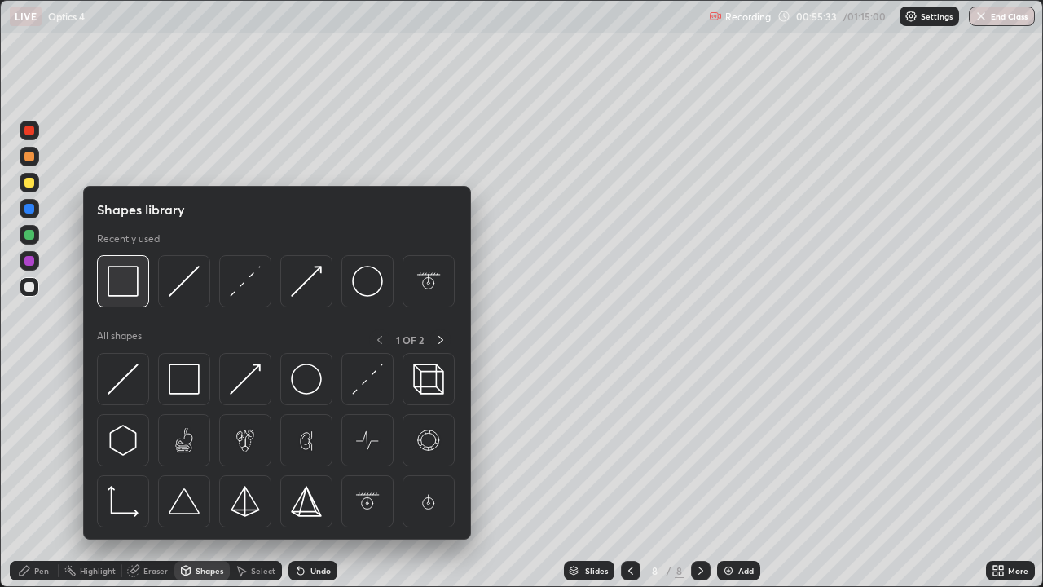
click at [124, 290] on img at bounding box center [123, 281] width 31 height 31
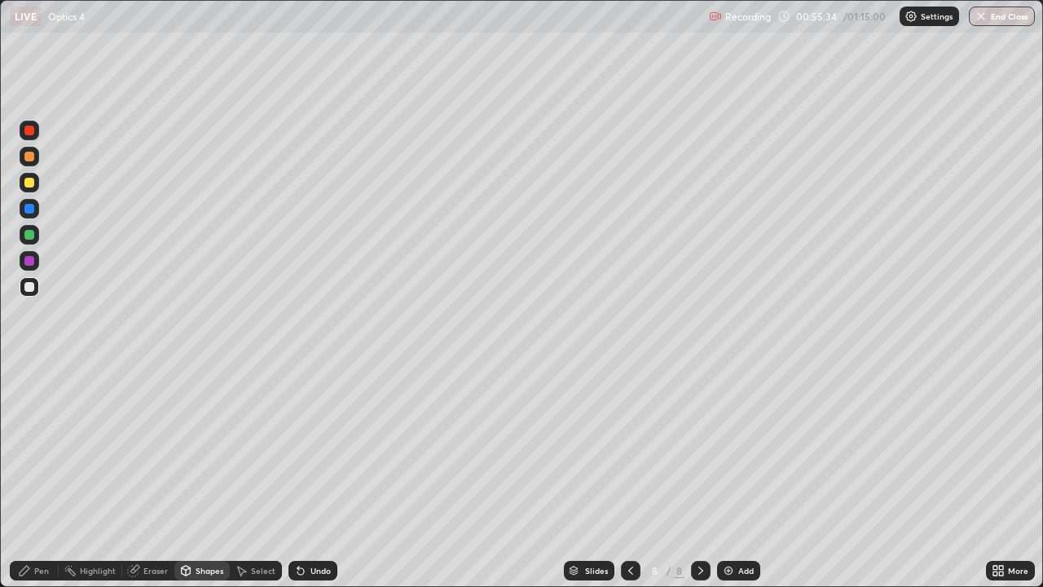
click at [28, 183] on div at bounding box center [29, 183] width 10 height 10
click at [27, 476] on icon at bounding box center [24, 570] width 13 height 13
click at [27, 234] on div at bounding box center [29, 235] width 10 height 10
click at [90, 476] on div "Highlight" at bounding box center [98, 570] width 36 height 8
click at [36, 476] on div "Pen" at bounding box center [41, 570] width 15 height 8
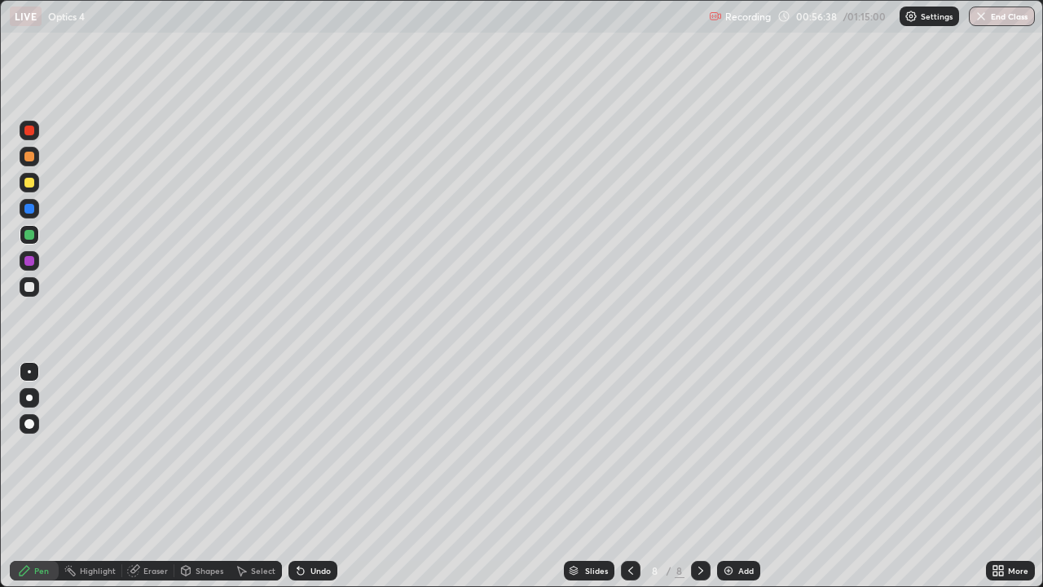
click at [29, 258] on div at bounding box center [29, 261] width 10 height 10
click at [195, 476] on div "Shapes" at bounding box center [201, 571] width 55 height 20
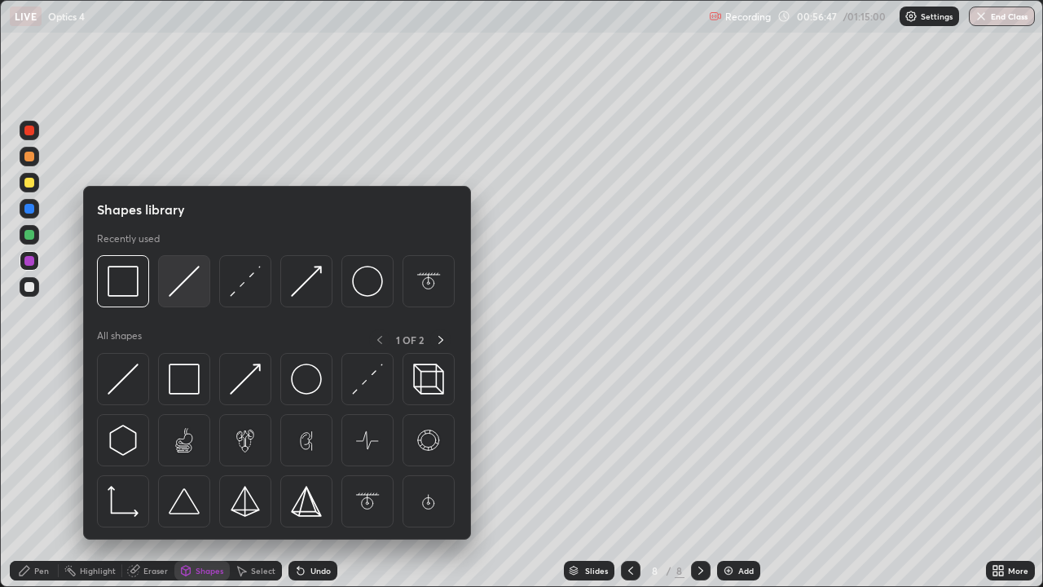
click at [183, 278] on img at bounding box center [184, 281] width 31 height 31
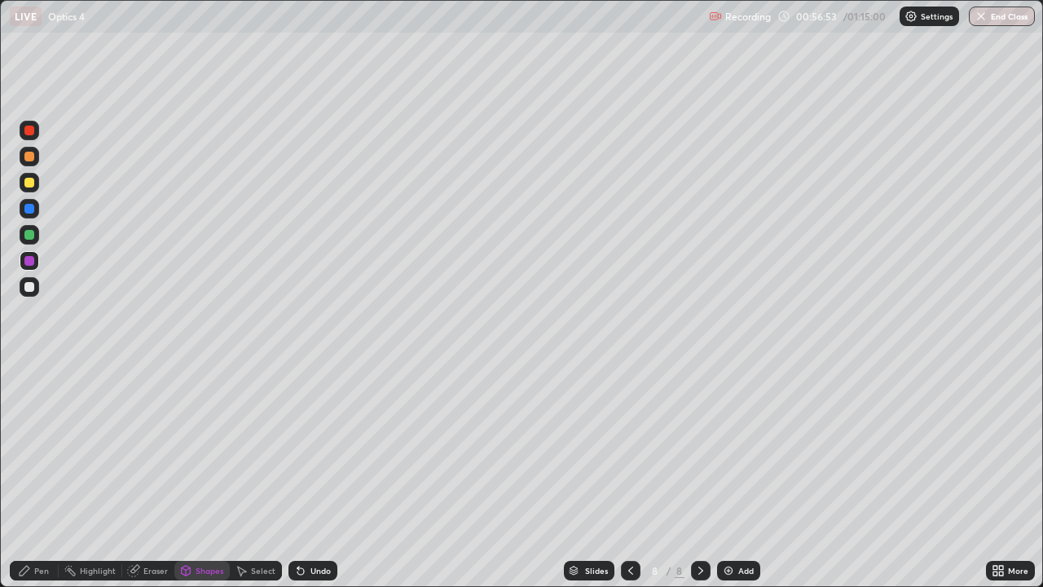
click at [29, 476] on icon at bounding box center [24, 570] width 13 height 13
click at [621, 476] on div at bounding box center [631, 571] width 20 height 20
click at [622, 476] on div at bounding box center [631, 571] width 20 height 20
click at [87, 476] on div "Highlight" at bounding box center [91, 571] width 64 height 20
click at [38, 476] on div "Pen" at bounding box center [41, 570] width 15 height 8
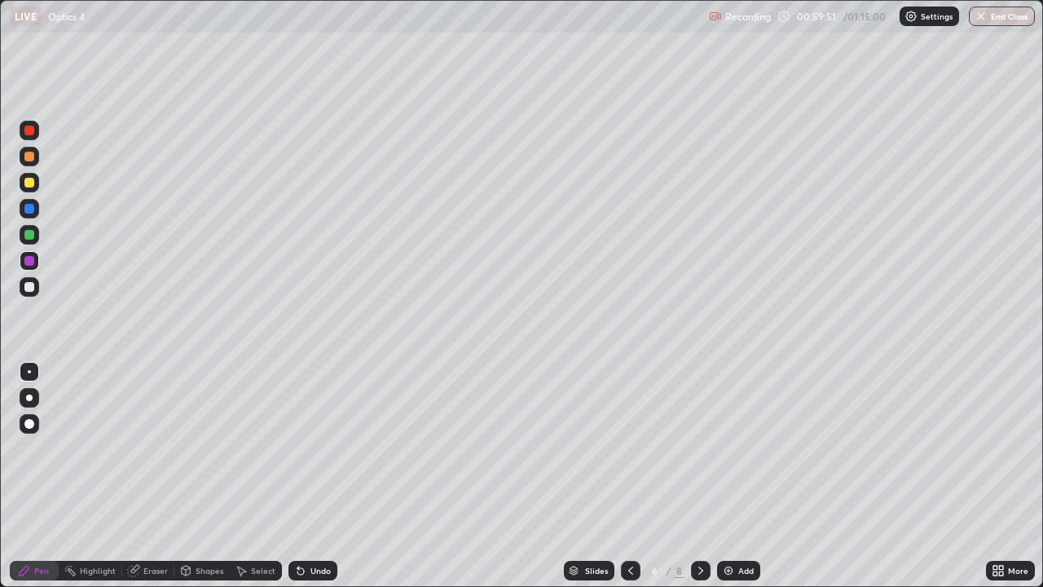
click at [698, 476] on icon at bounding box center [700, 570] width 13 height 13
click at [696, 476] on icon at bounding box center [700, 570] width 13 height 13
click at [205, 476] on div "Shapes" at bounding box center [210, 570] width 28 height 8
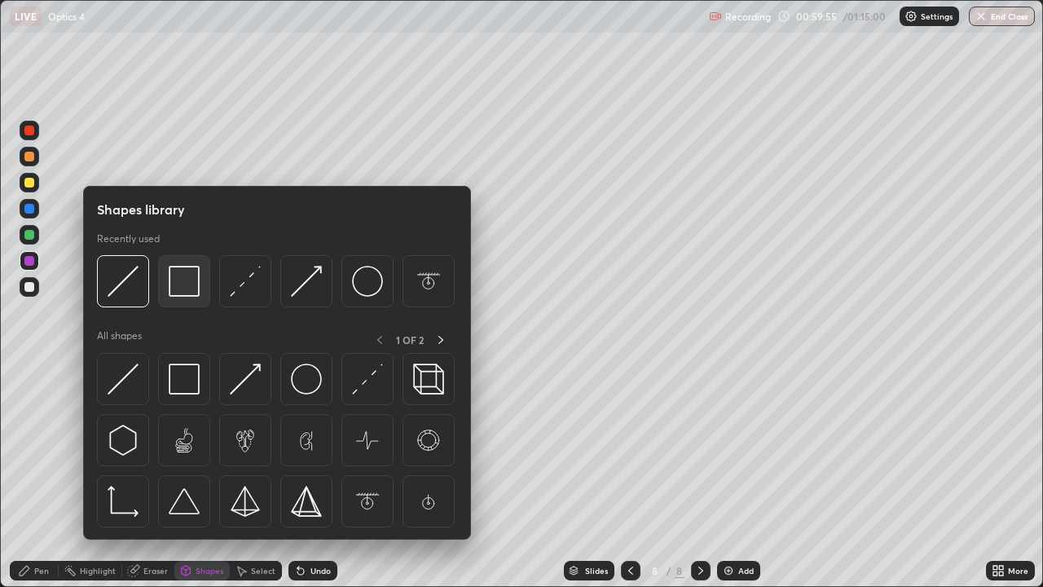
click at [184, 288] on img at bounding box center [184, 281] width 31 height 31
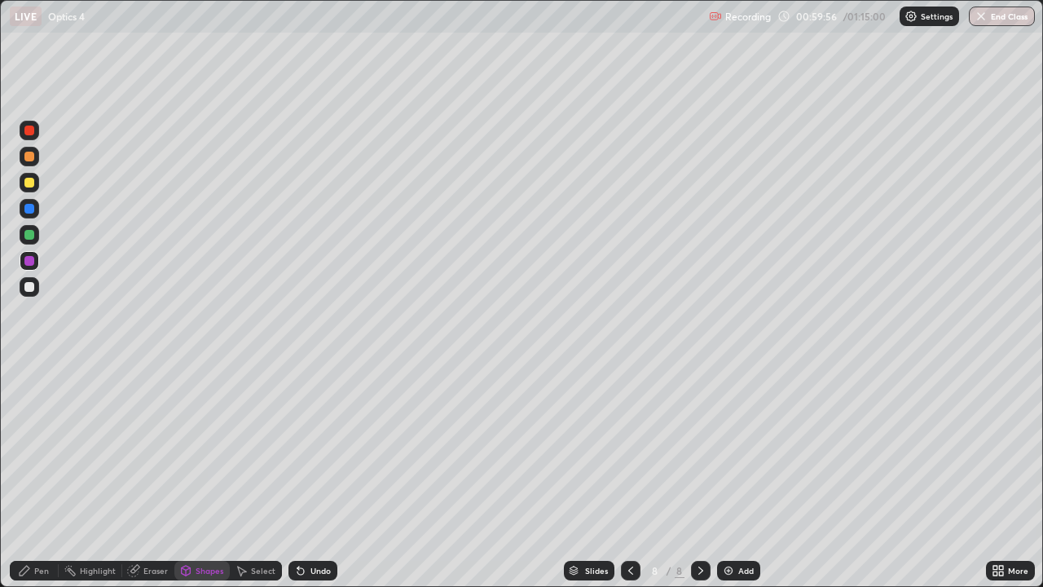
click at [32, 285] on div at bounding box center [29, 287] width 10 height 10
click at [207, 476] on div "Shapes" at bounding box center [210, 570] width 28 height 8
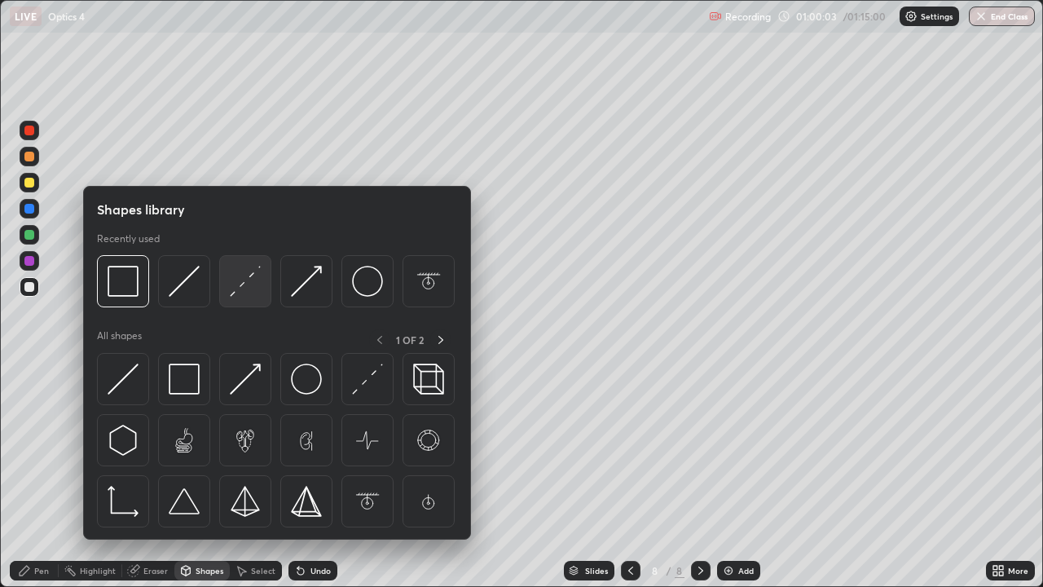
click at [246, 288] on img at bounding box center [245, 281] width 31 height 31
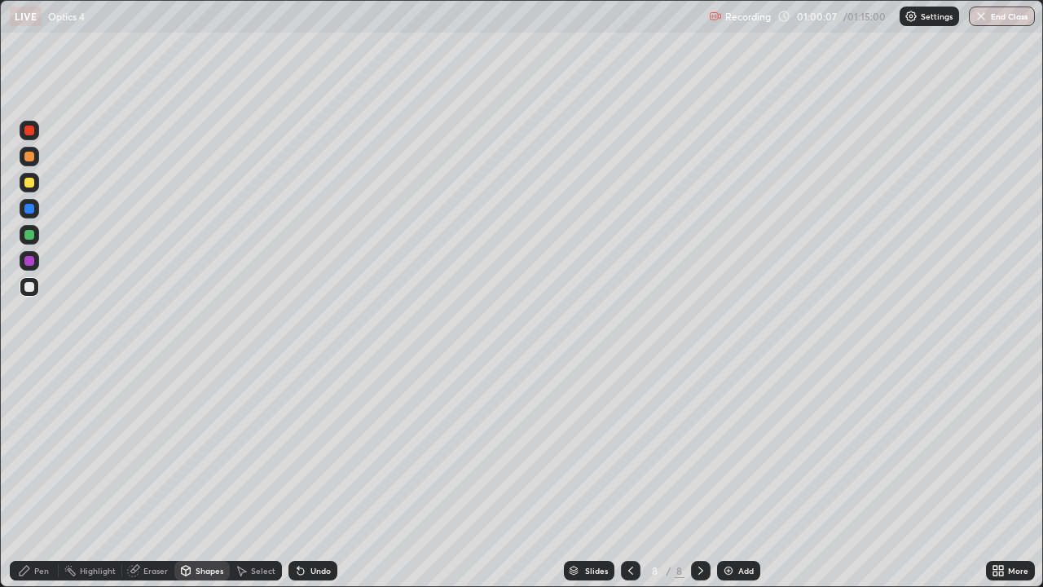
click at [37, 476] on div "Pen" at bounding box center [41, 570] width 15 height 8
click at [200, 476] on div "Shapes" at bounding box center [210, 570] width 28 height 8
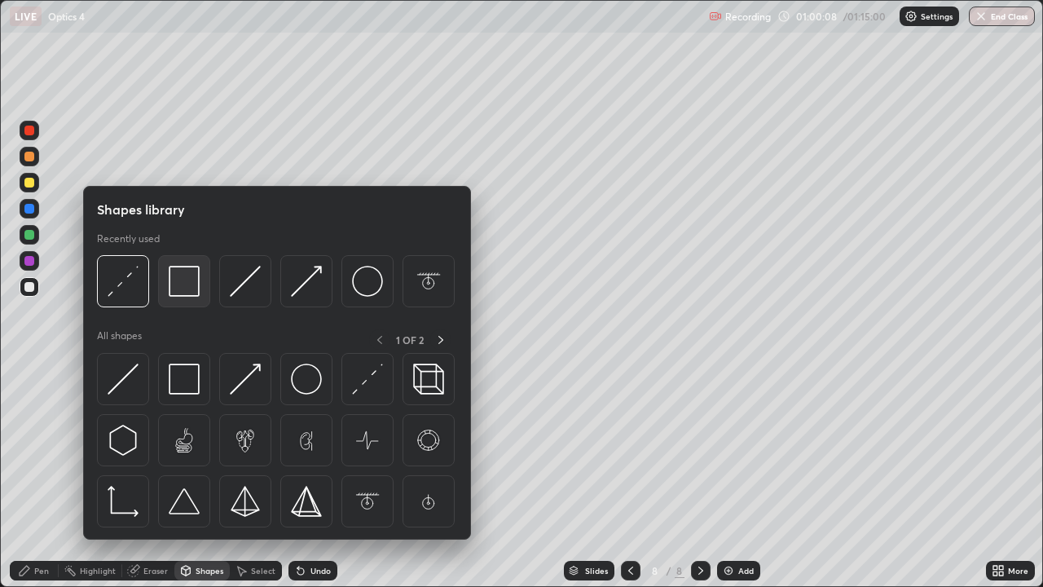
click at [181, 287] on img at bounding box center [184, 281] width 31 height 31
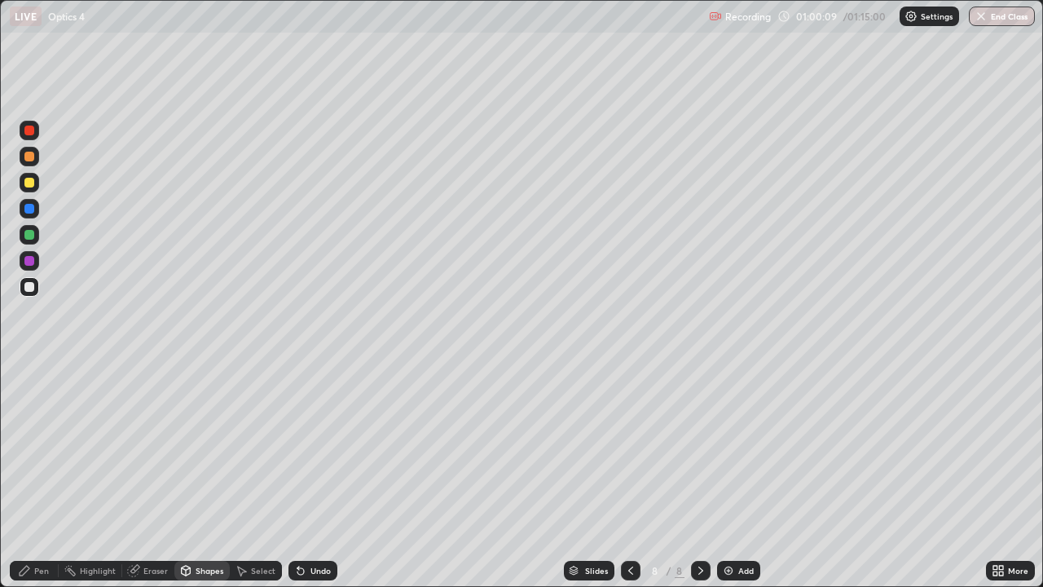
click at [30, 183] on div at bounding box center [29, 183] width 10 height 10
click at [37, 476] on div "Pen" at bounding box center [41, 570] width 15 height 8
click at [699, 476] on icon at bounding box center [700, 570] width 13 height 13
click at [193, 476] on div "Shapes" at bounding box center [201, 571] width 55 height 20
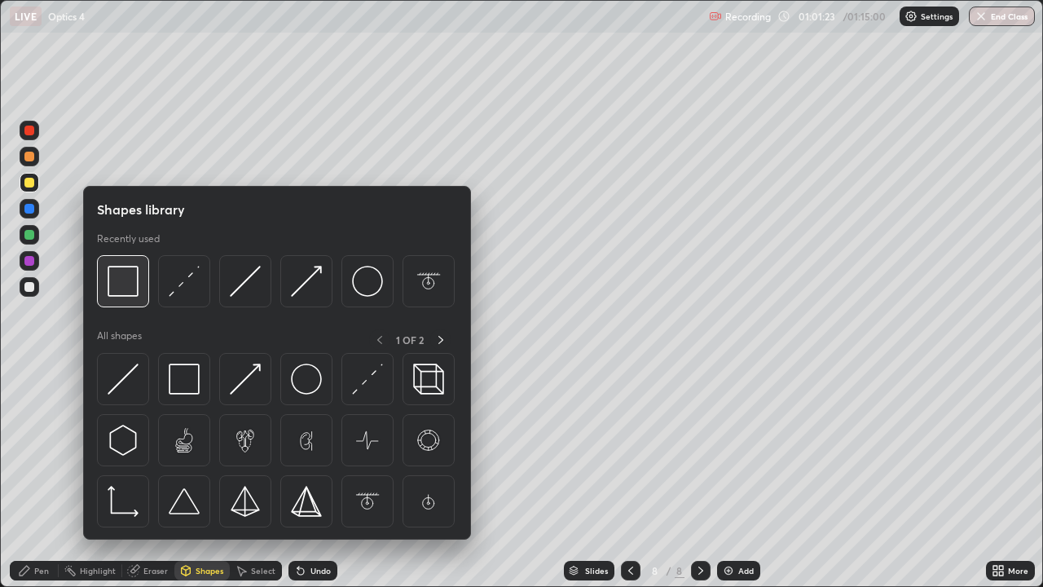
click at [124, 299] on div at bounding box center [123, 281] width 52 height 52
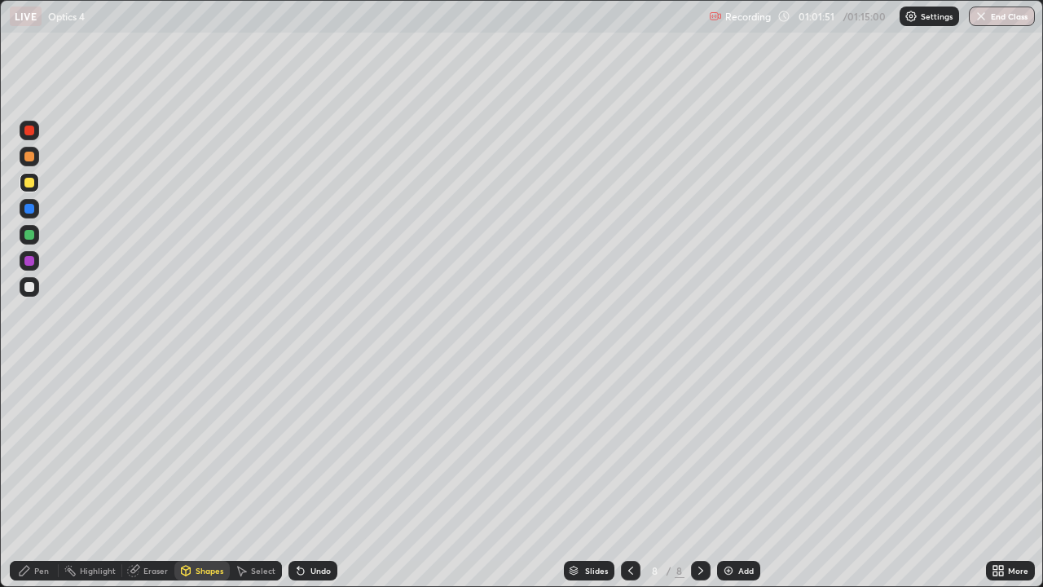
click at [38, 476] on div "Pen" at bounding box center [34, 571] width 49 height 20
click at [699, 476] on icon at bounding box center [700, 570] width 13 height 13
click at [733, 476] on div "Add" at bounding box center [738, 571] width 43 height 20
click at [28, 289] on div at bounding box center [29, 287] width 10 height 10
click at [30, 293] on div at bounding box center [30, 287] width 20 height 20
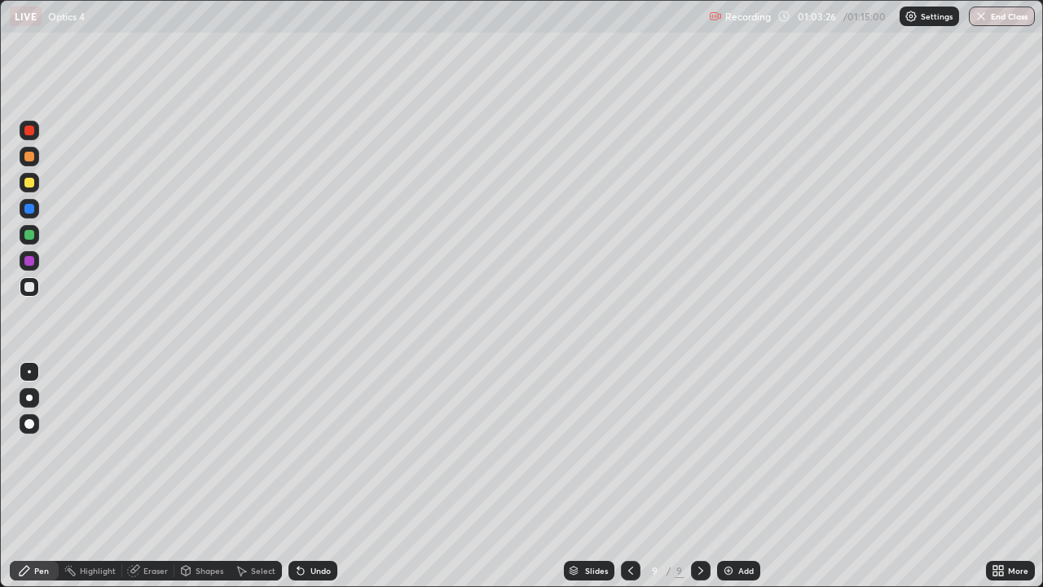
click at [187, 476] on icon at bounding box center [186, 569] width 9 height 2
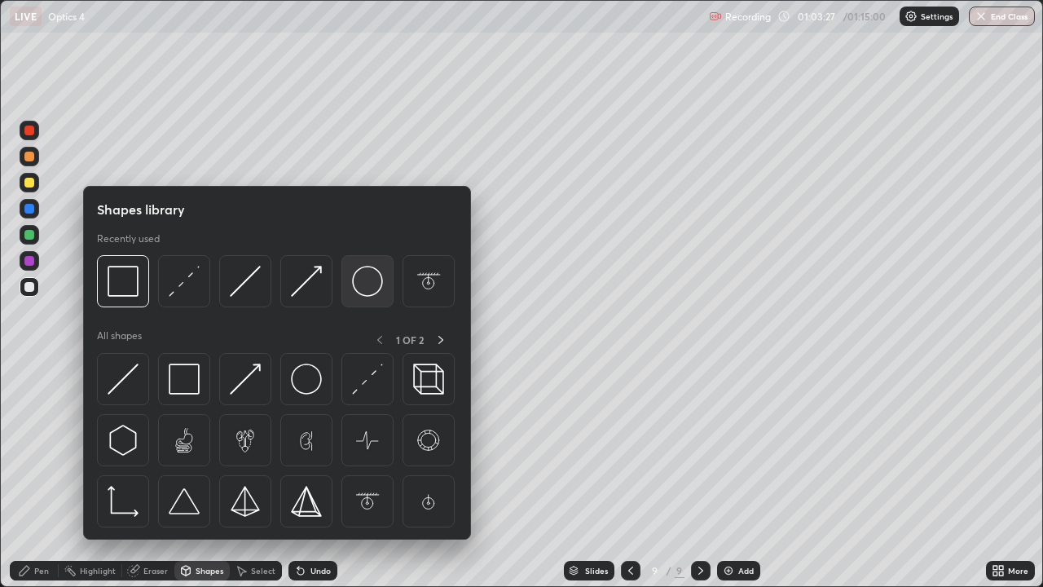
click at [362, 284] on img at bounding box center [367, 281] width 31 height 31
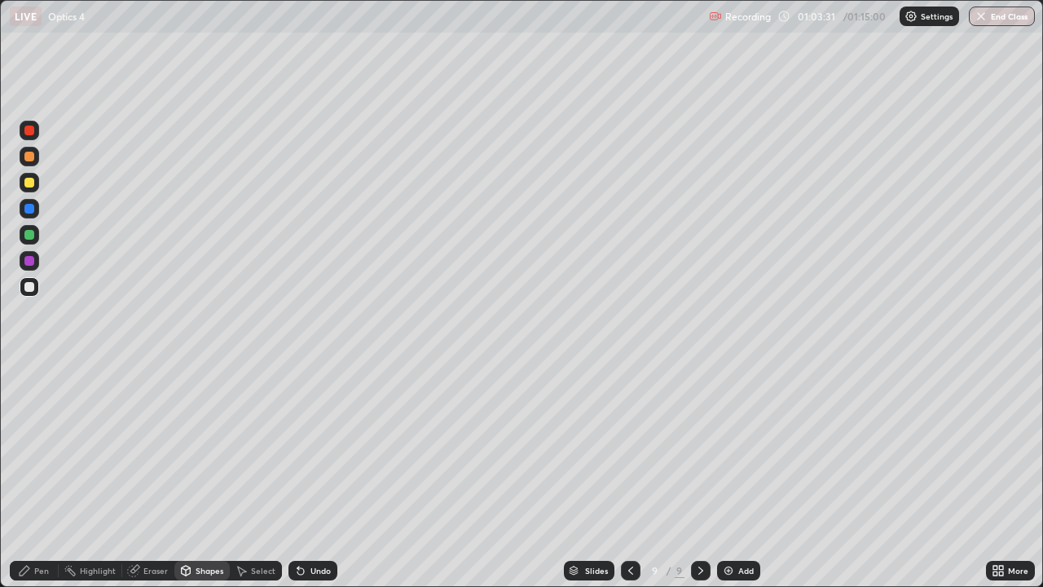
click at [36, 476] on div "Pen" at bounding box center [41, 570] width 15 height 8
click at [207, 476] on div "Shapes" at bounding box center [210, 570] width 28 height 8
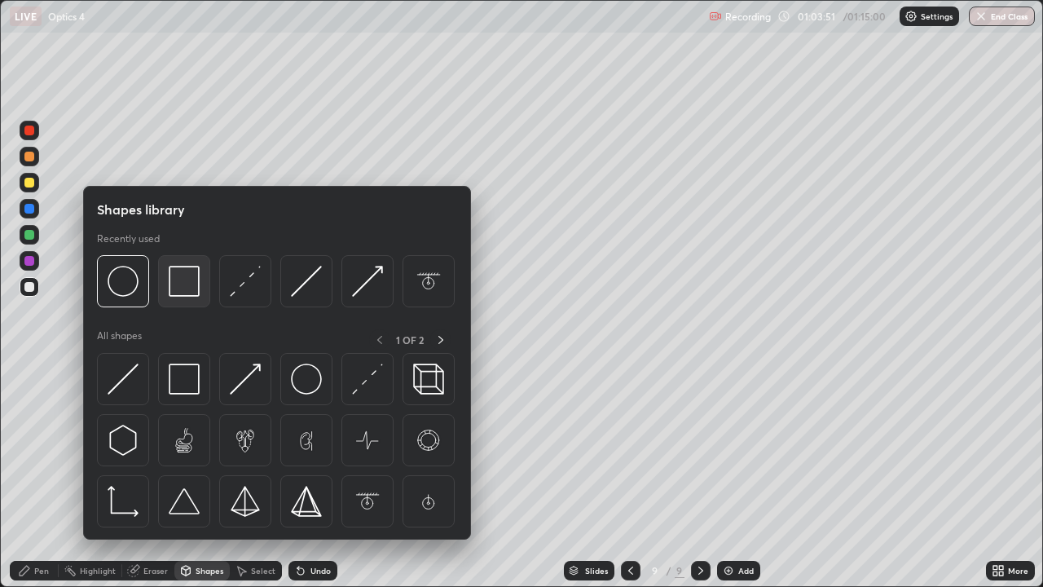
click at [186, 288] on img at bounding box center [184, 281] width 31 height 31
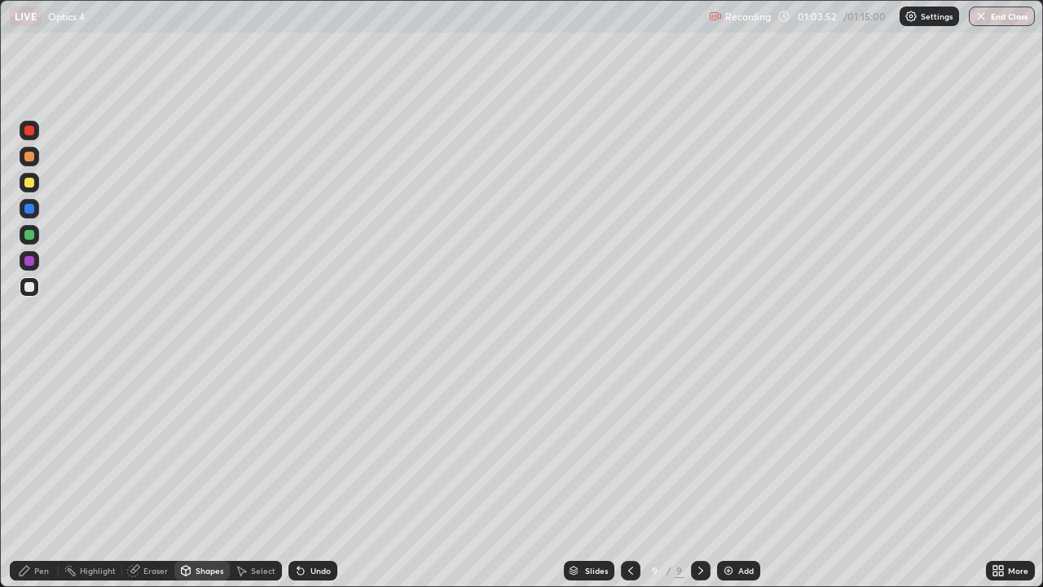
click at [30, 287] on div at bounding box center [29, 287] width 10 height 10
click at [322, 476] on div "Undo" at bounding box center [320, 570] width 20 height 8
click at [209, 476] on div "Shapes" at bounding box center [210, 570] width 28 height 8
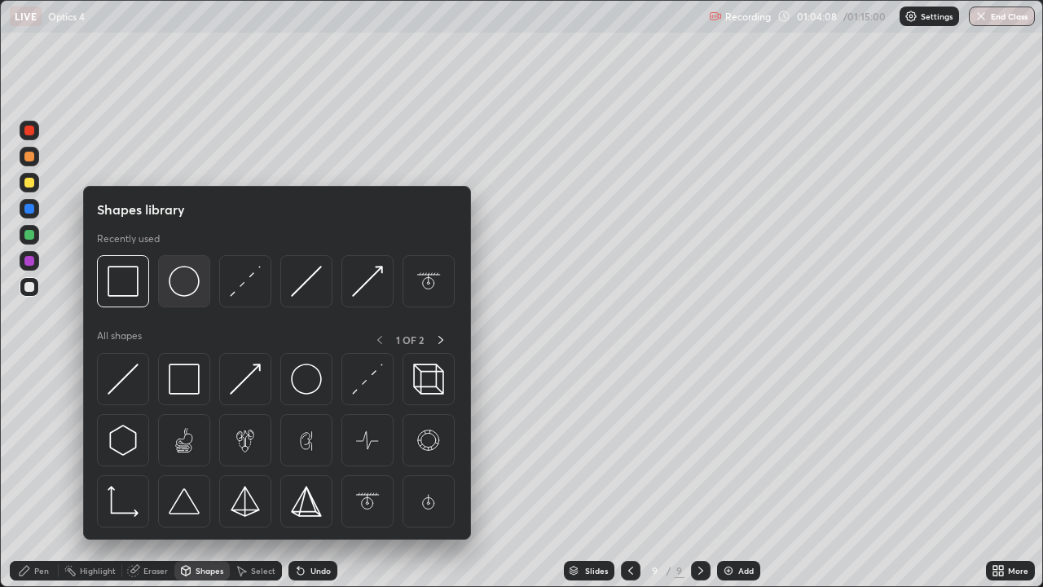
click at [191, 289] on img at bounding box center [184, 281] width 31 height 31
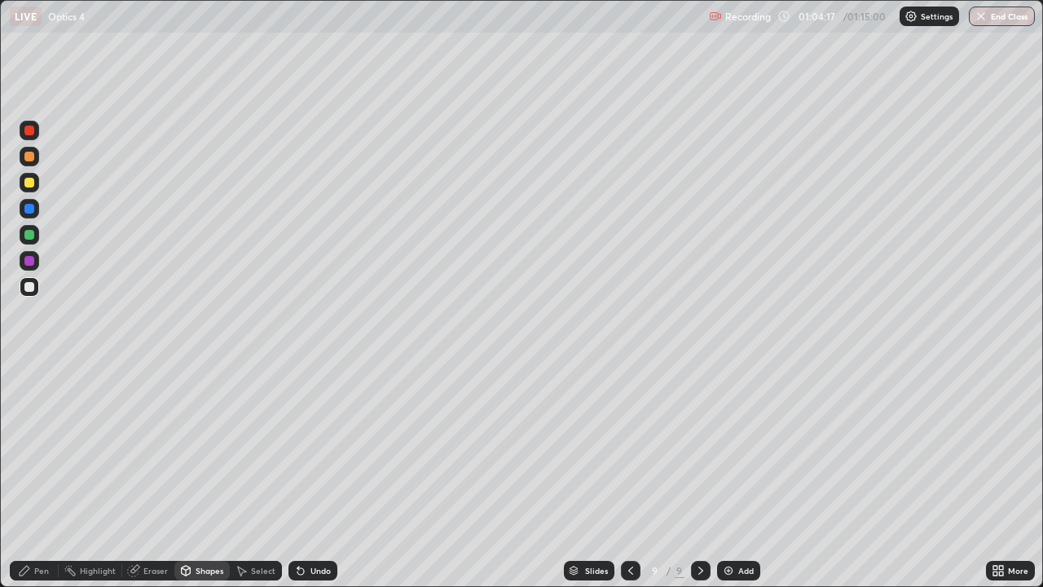
click at [42, 476] on div "Pen" at bounding box center [41, 570] width 15 height 8
click at [35, 288] on div at bounding box center [30, 287] width 20 height 20
click at [257, 476] on div "Select" at bounding box center [263, 570] width 24 height 8
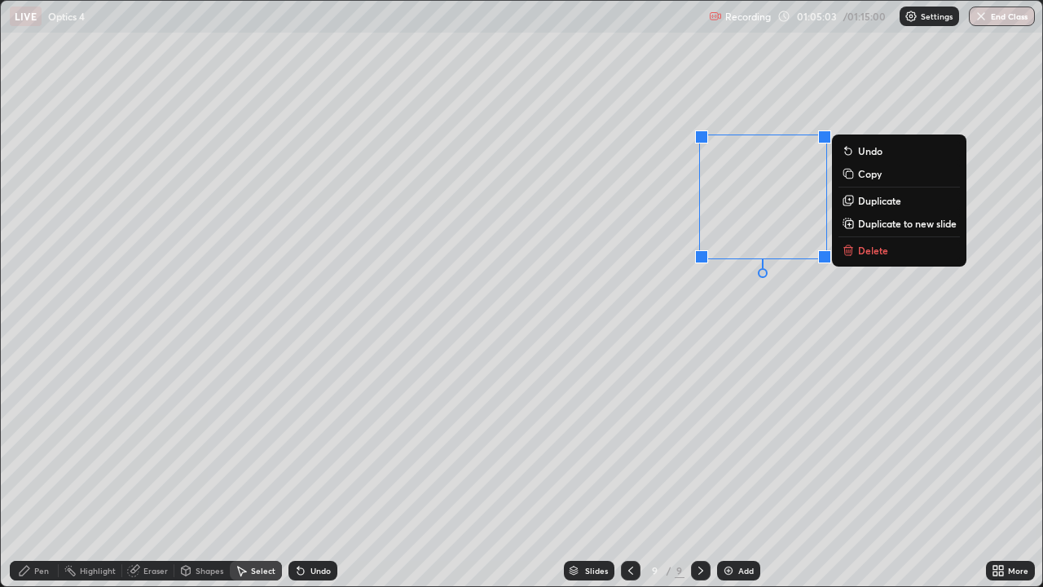
click at [869, 202] on p "Duplicate" at bounding box center [879, 200] width 43 height 13
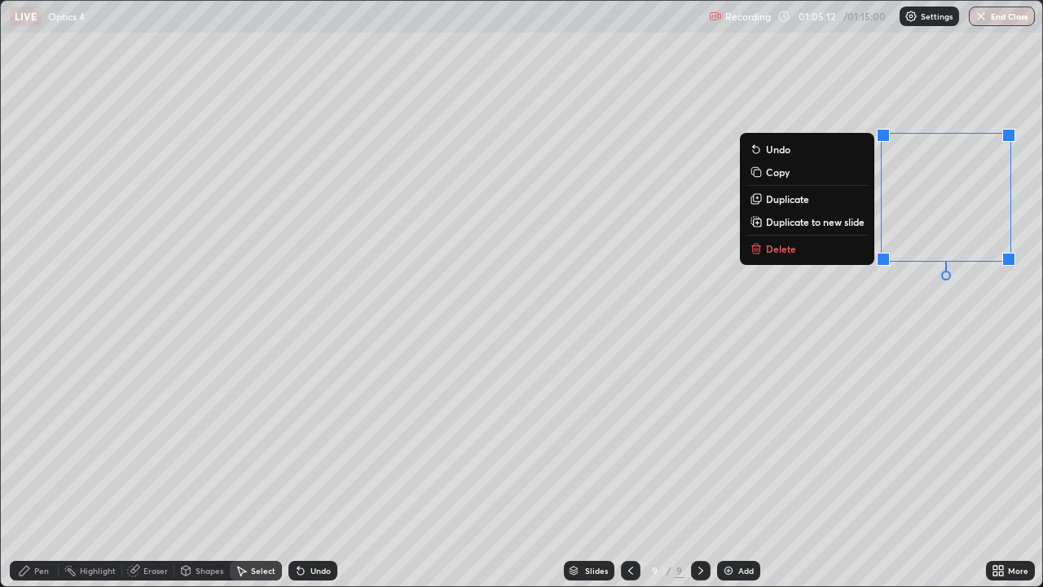
click at [926, 395] on div "0 ° Undo Copy Duplicate Duplicate to new slide Delete" at bounding box center [521, 293] width 1041 height 585
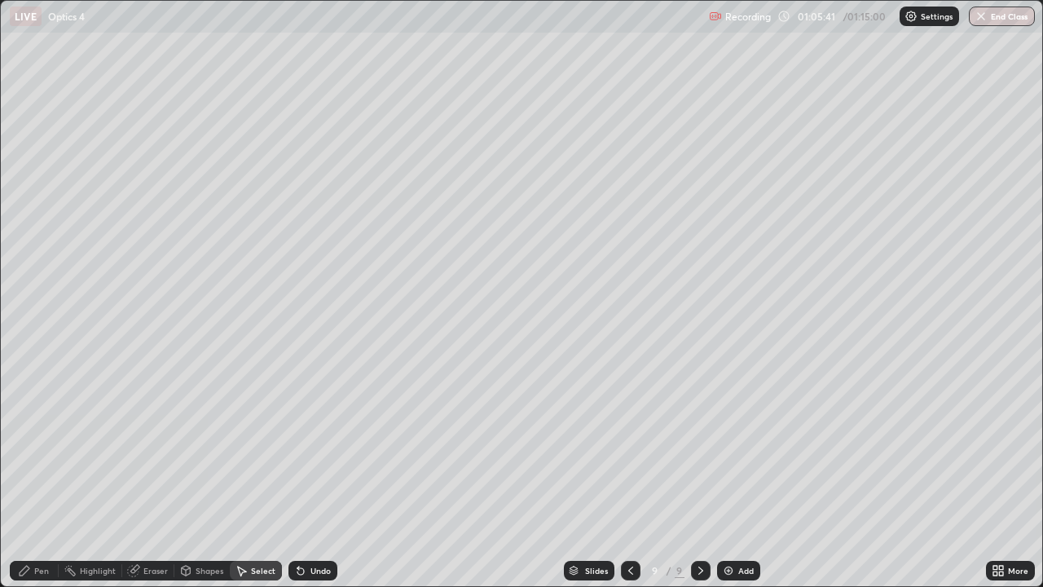
click at [96, 476] on div "Highlight" at bounding box center [98, 570] width 36 height 8
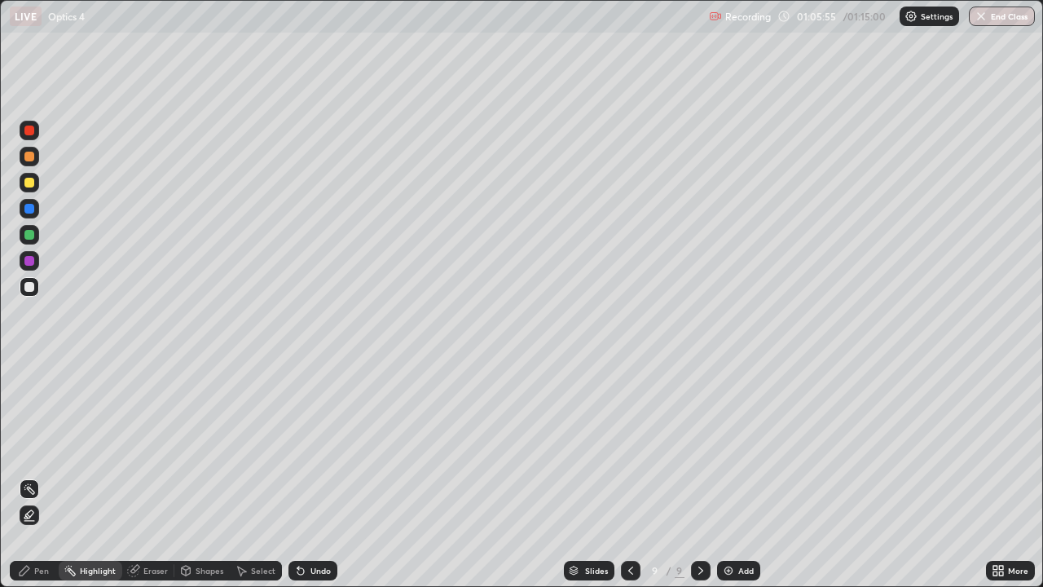
click at [26, 476] on icon at bounding box center [24, 570] width 13 height 13
click at [305, 476] on div "Undo" at bounding box center [312, 571] width 49 height 20
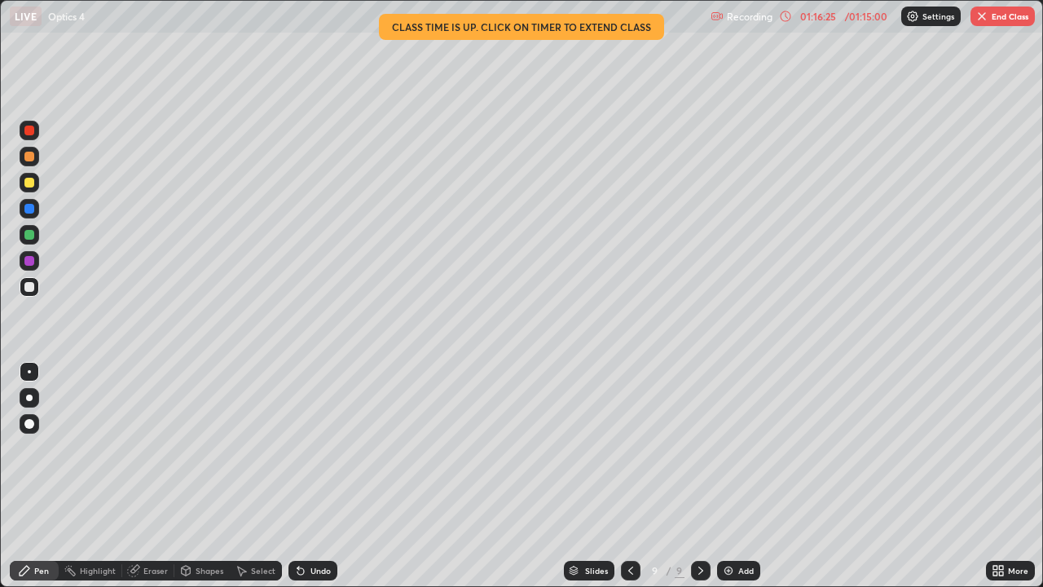
click at [985, 16] on img "button" at bounding box center [981, 16] width 13 height 13
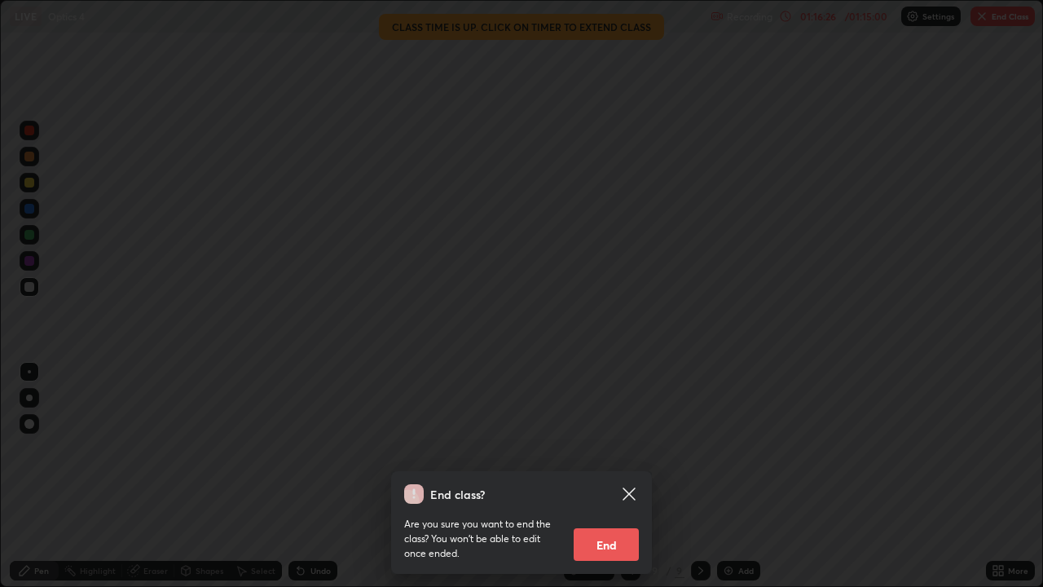
click at [609, 476] on button "End" at bounding box center [606, 544] width 65 height 33
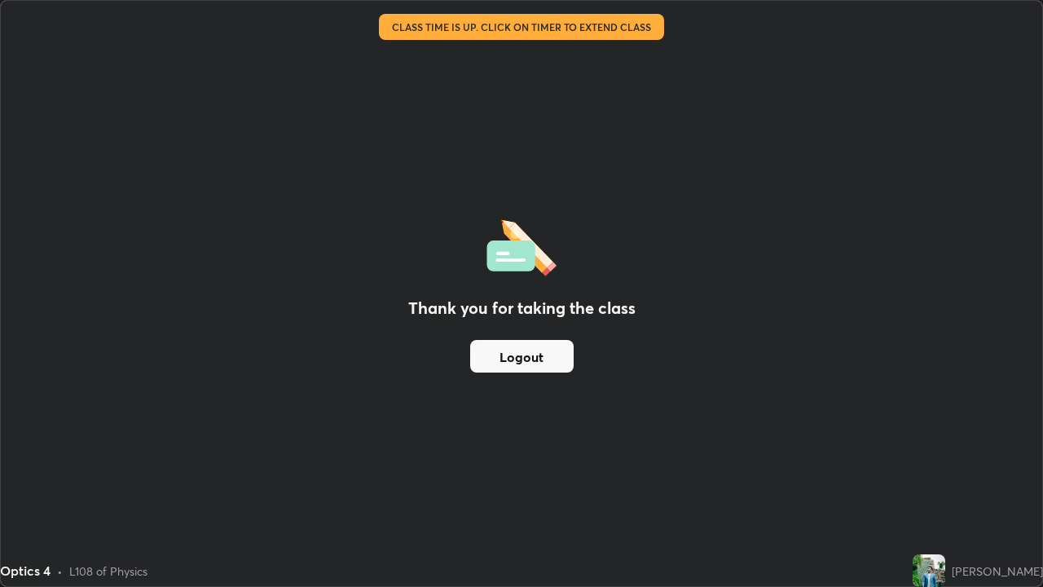
click at [523, 406] on div "Thank you for taking the class Logout" at bounding box center [521, 293] width 1041 height 585
click at [523, 354] on button "Logout" at bounding box center [521, 356] width 103 height 33
click at [539, 354] on button "Logout" at bounding box center [521, 356] width 103 height 33
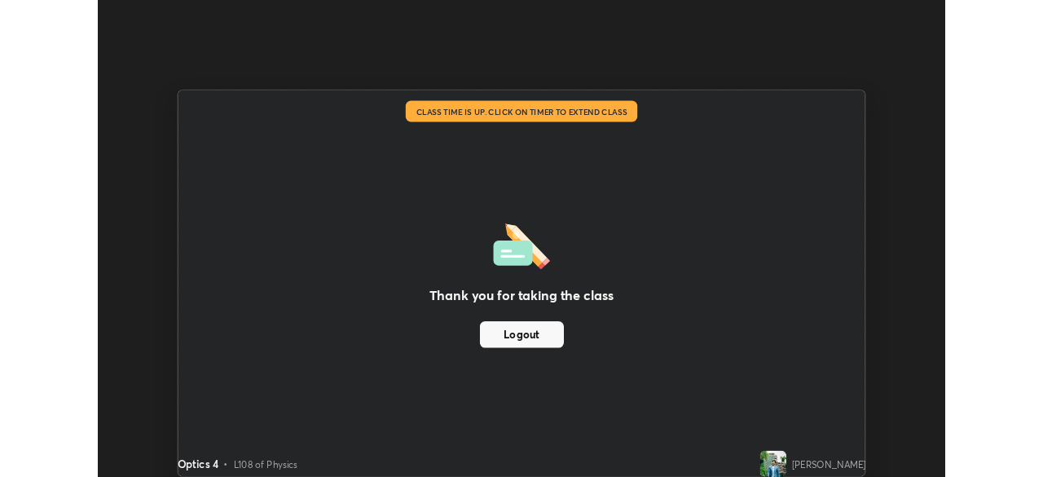
scroll to position [81004, 80438]
